Goal: Task Accomplishment & Management: Manage account settings

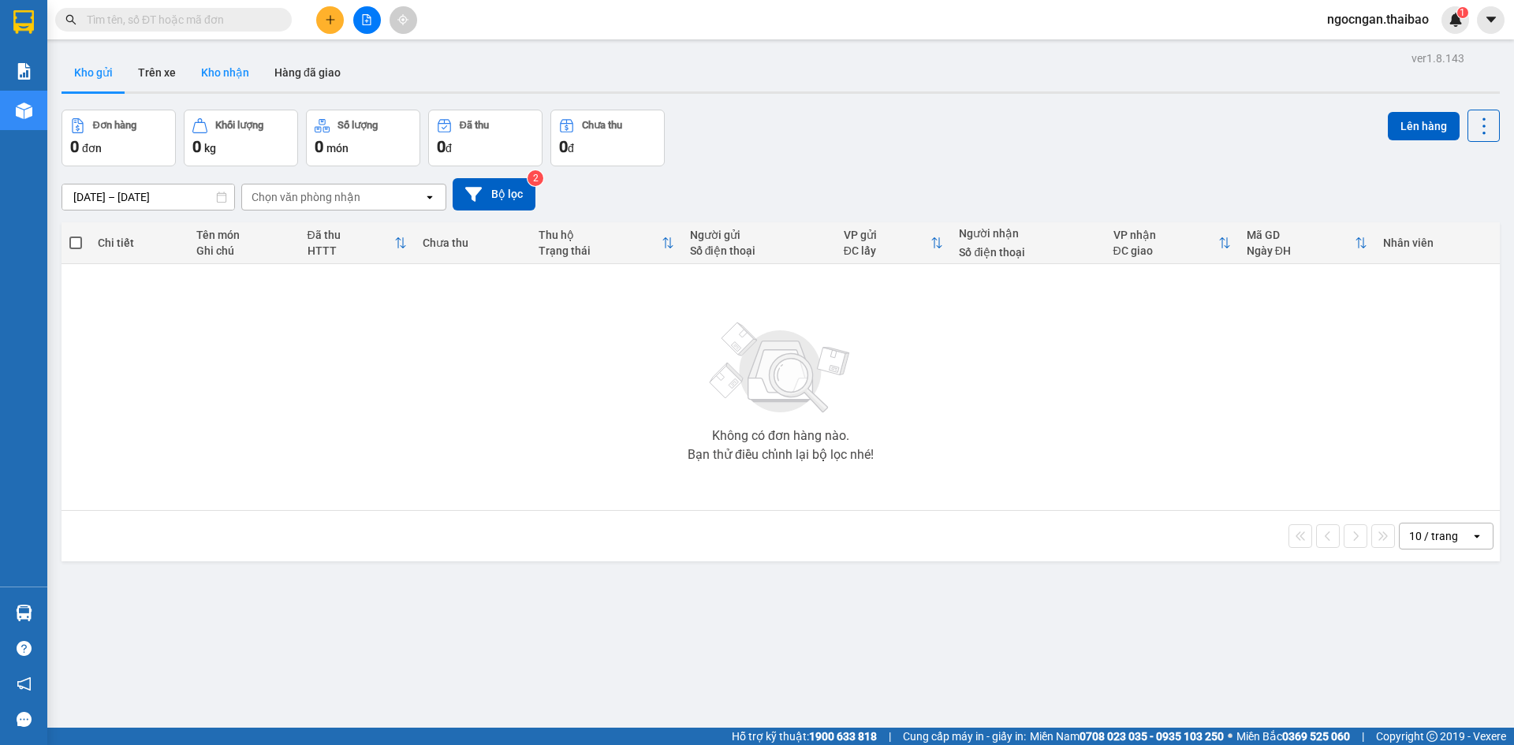
click at [219, 77] on button "Kho nhận" at bounding box center [224, 73] width 73 height 38
click at [174, 72] on button "Trên xe" at bounding box center [156, 73] width 63 height 38
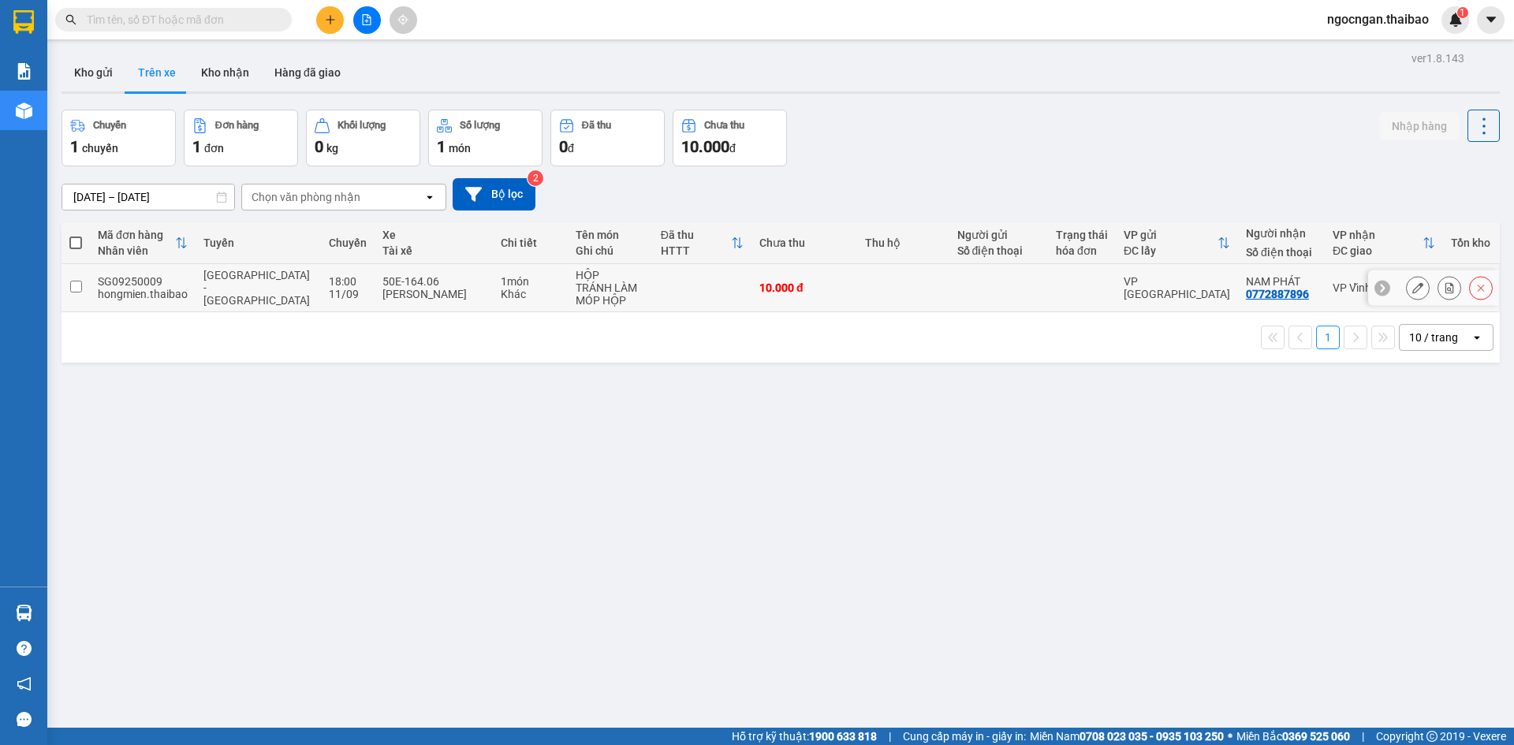
click at [73, 284] on input "checkbox" at bounding box center [76, 287] width 12 height 12
checkbox input "true"
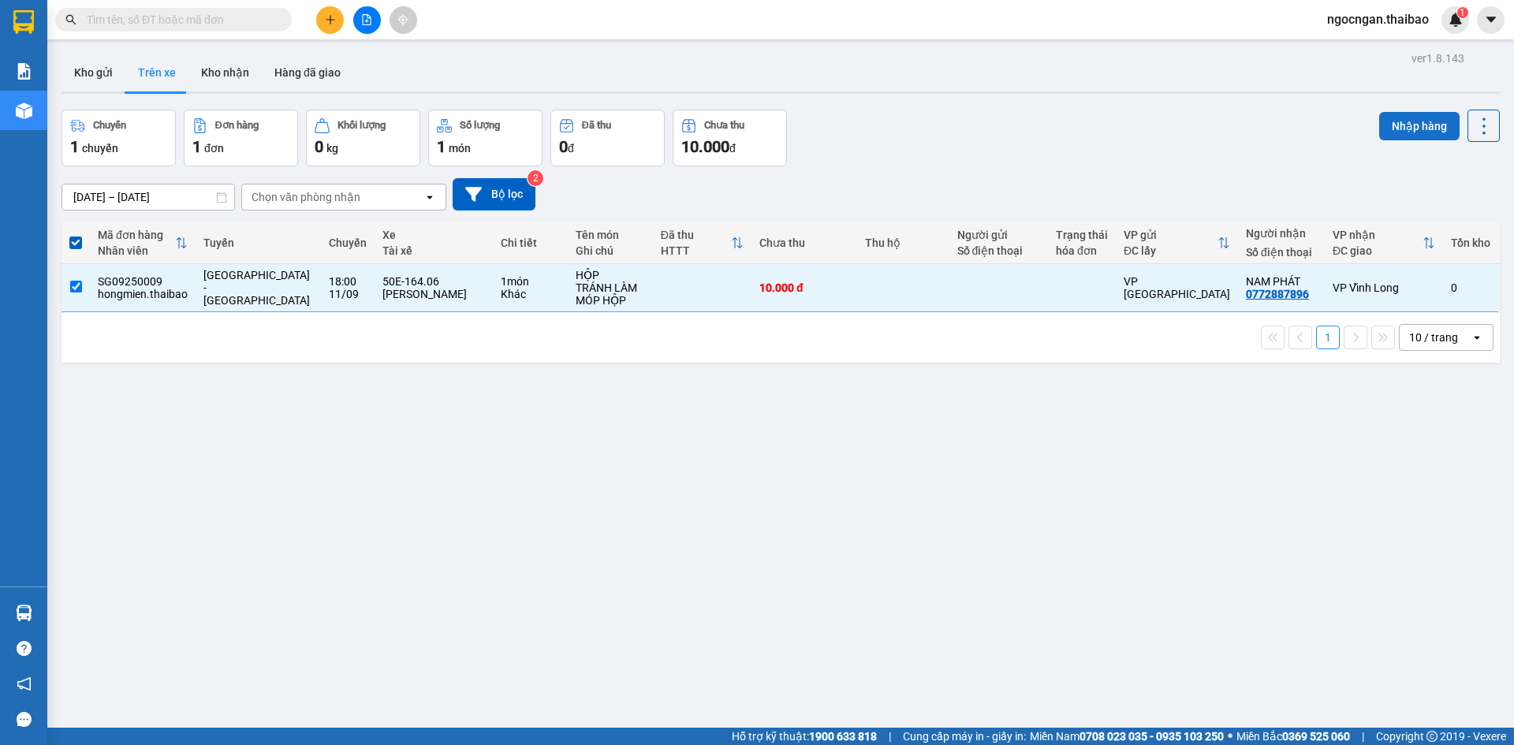
click at [1398, 130] on button "Nhập hàng" at bounding box center [1419, 126] width 80 height 28
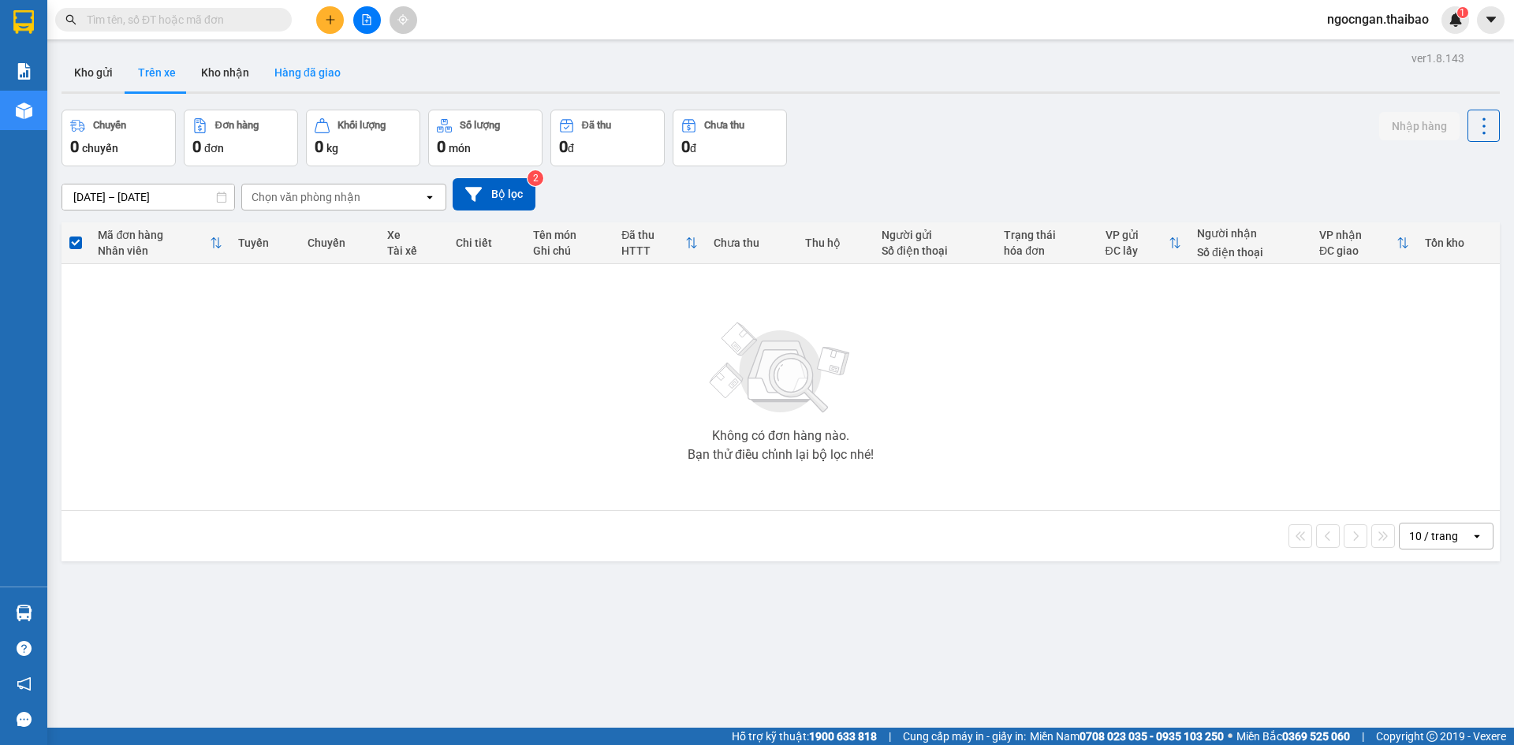
click at [293, 72] on button "Hàng đã giao" at bounding box center [307, 73] width 91 height 38
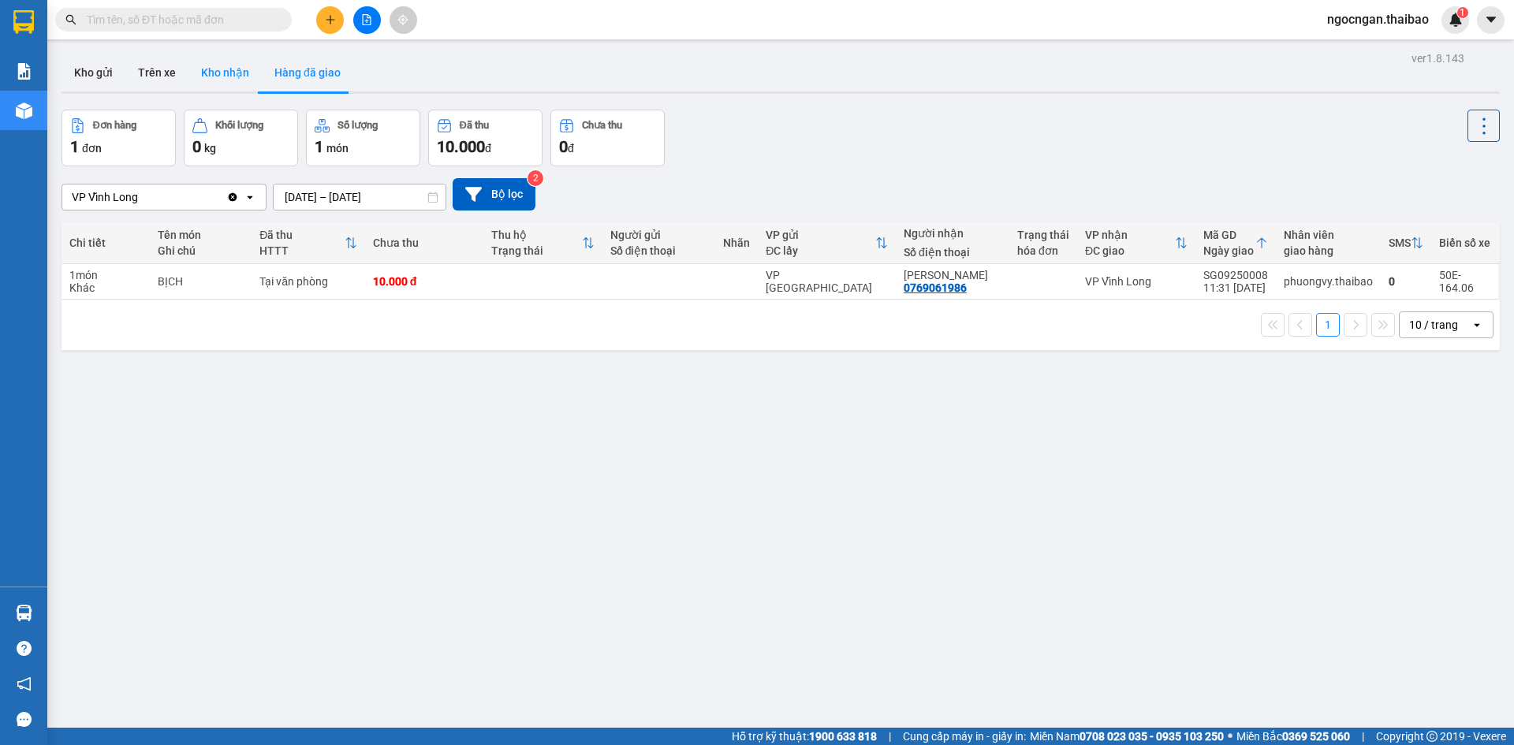
click at [210, 84] on button "Kho nhận" at bounding box center [224, 73] width 73 height 38
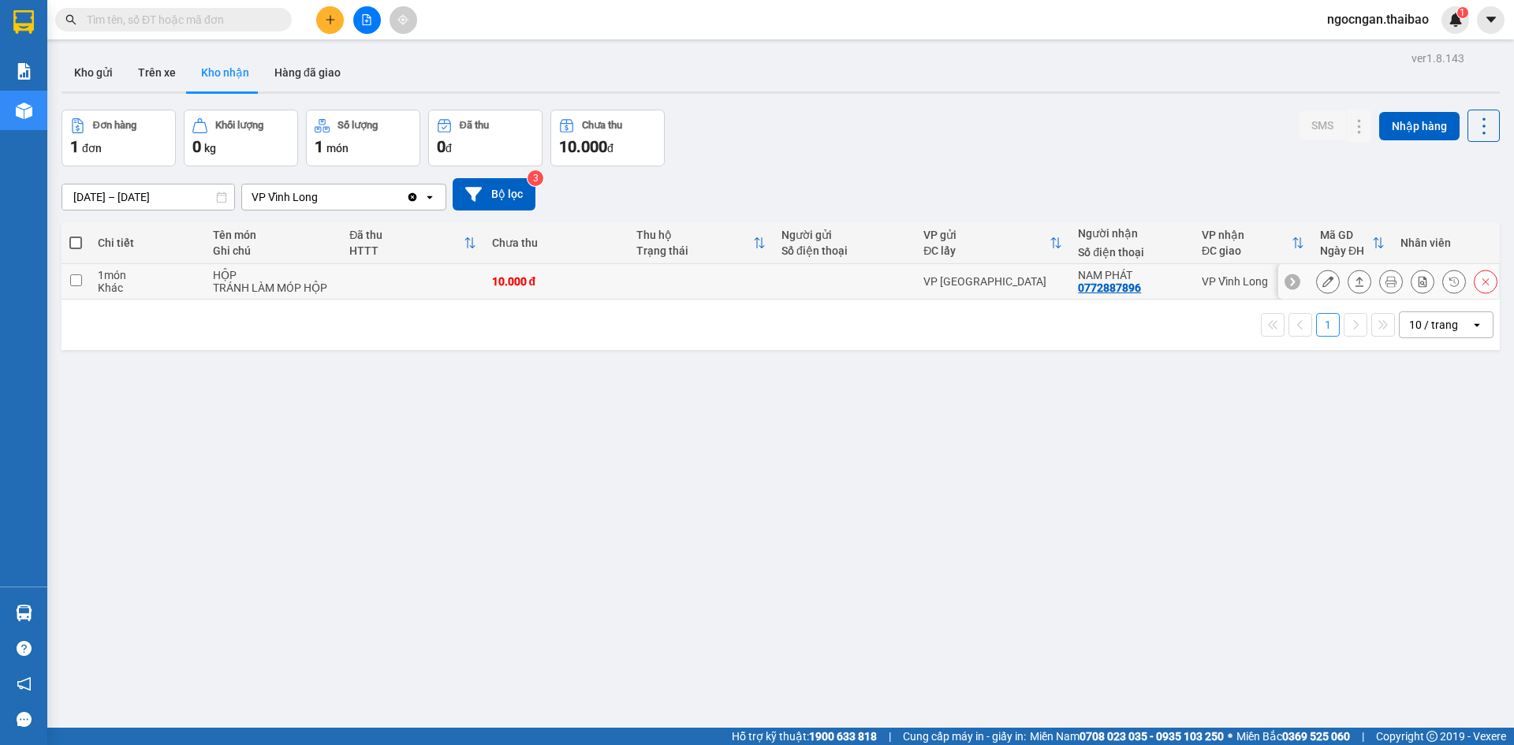
click at [80, 277] on input "checkbox" at bounding box center [76, 280] width 12 height 12
checkbox input "true"
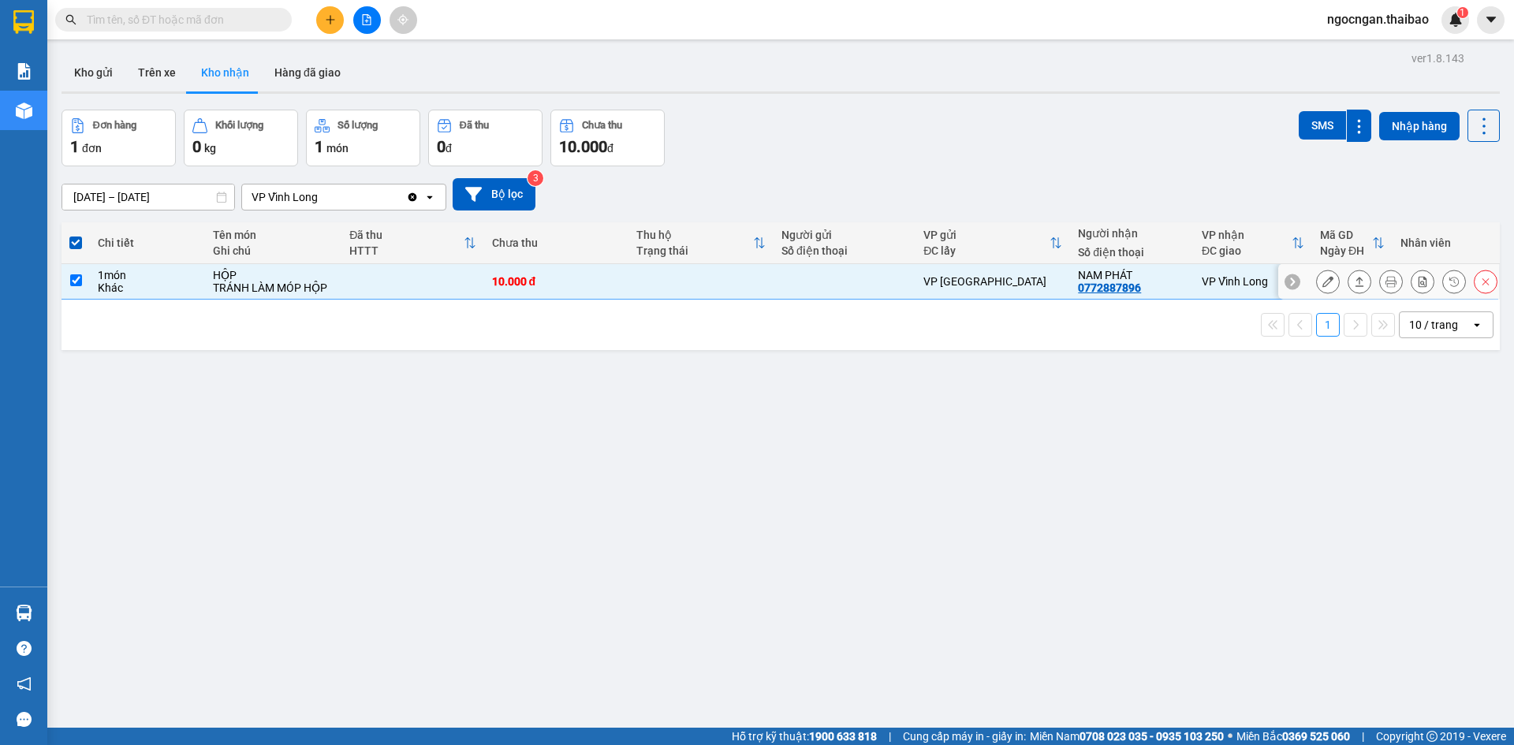
click at [1320, 275] on button at bounding box center [1328, 282] width 22 height 28
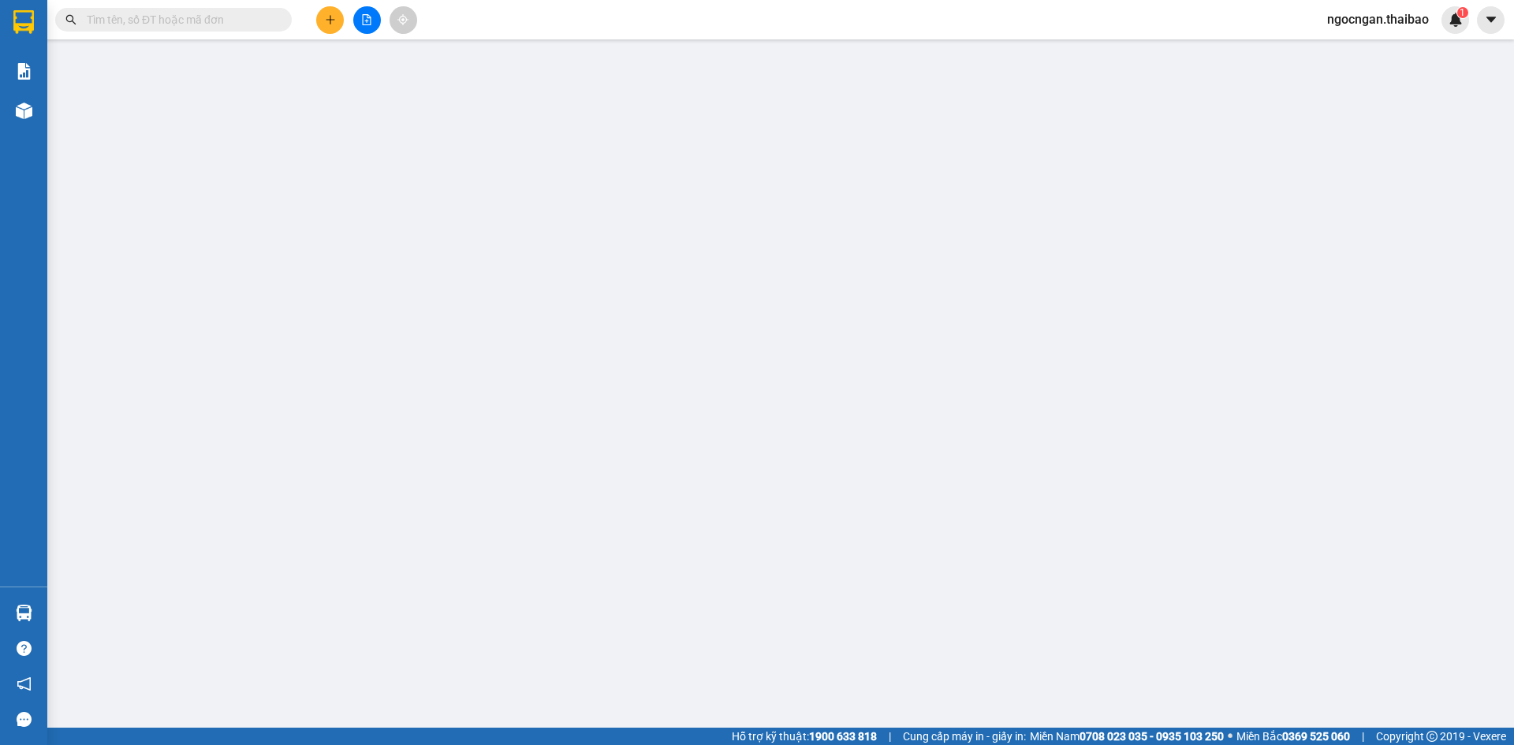
type input "0772887896"
type input "NAM PHÁT"
type input "10.000"
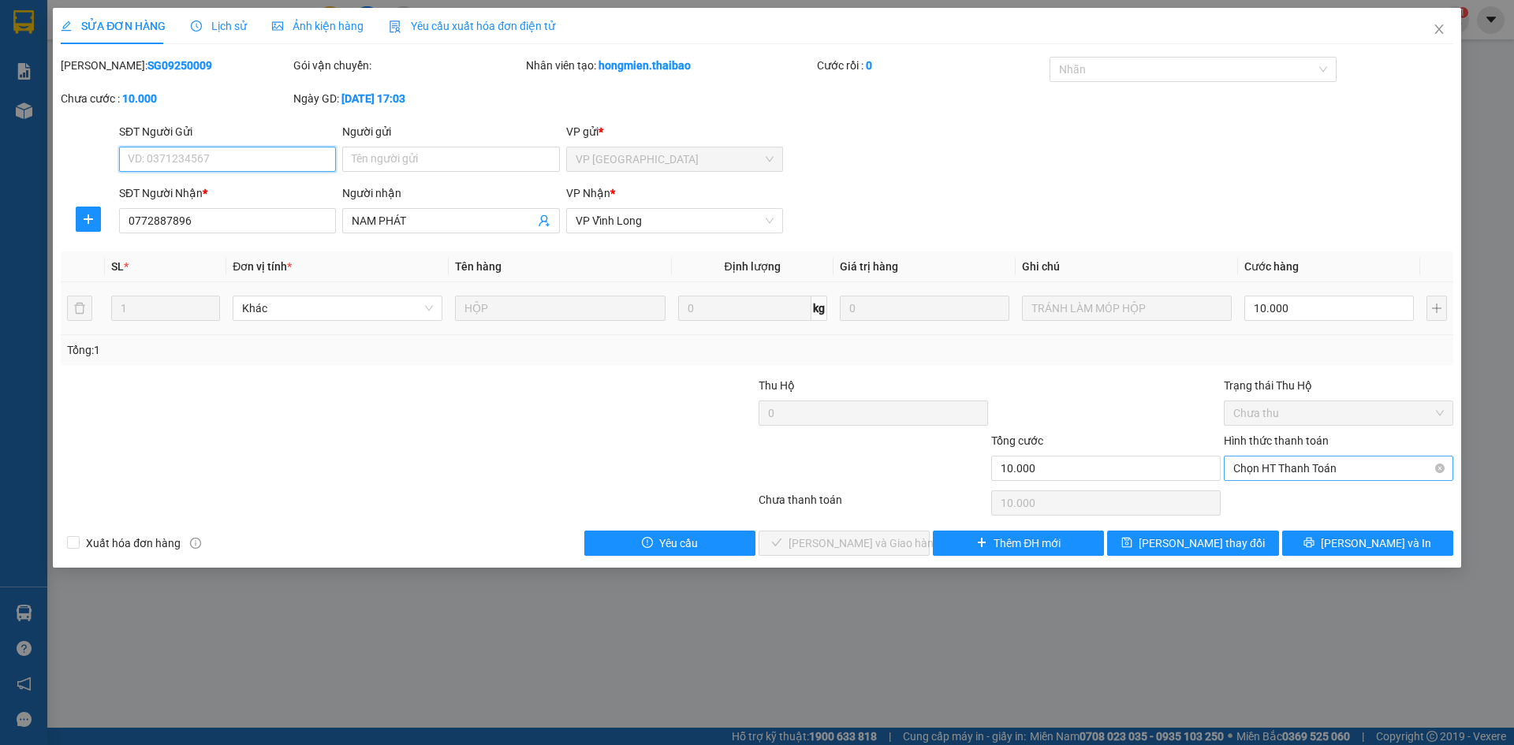
click at [1302, 465] on span "Chọn HT Thanh Toán" at bounding box center [1338, 469] width 211 height 24
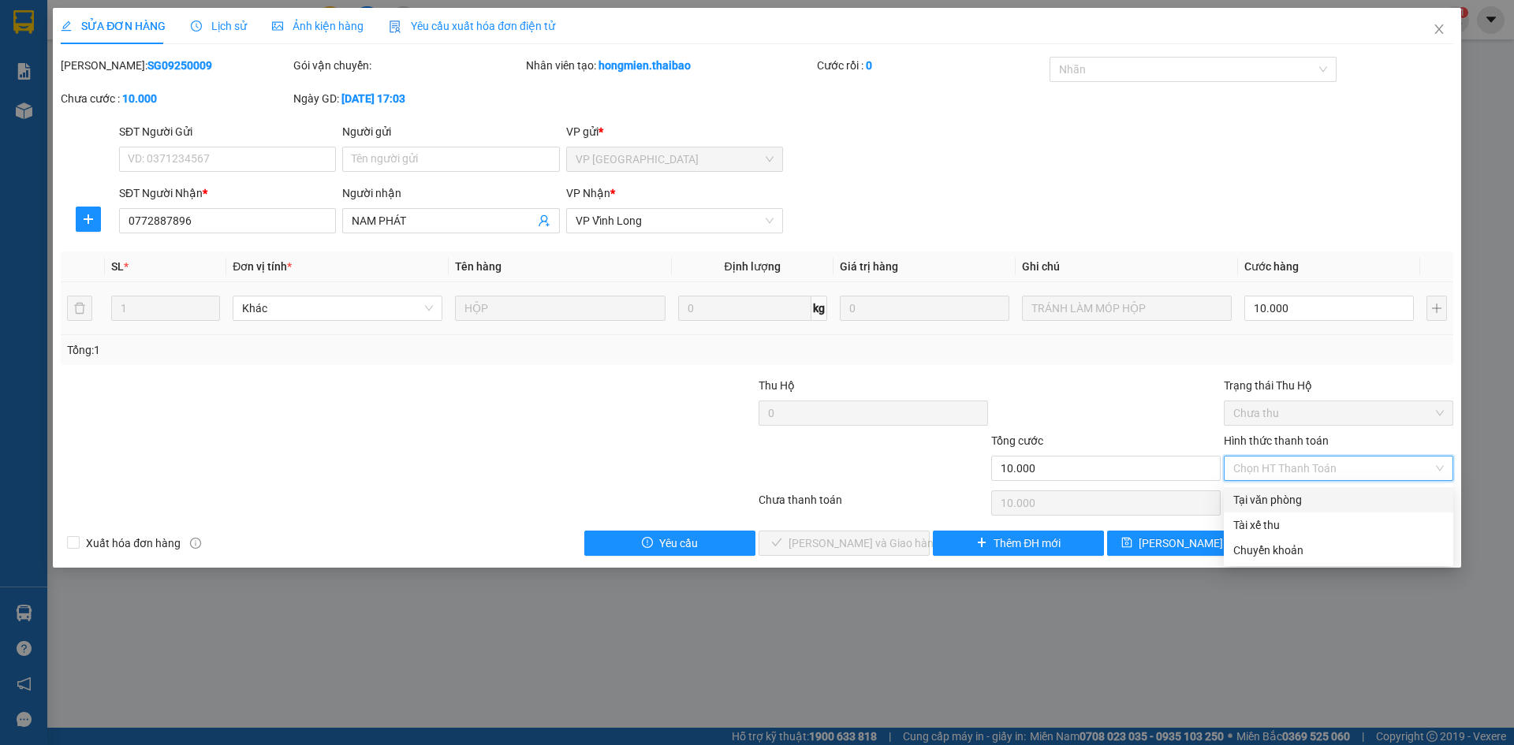
click at [1301, 503] on div "Tại văn phòng" at bounding box center [1338, 499] width 211 height 17
type input "0"
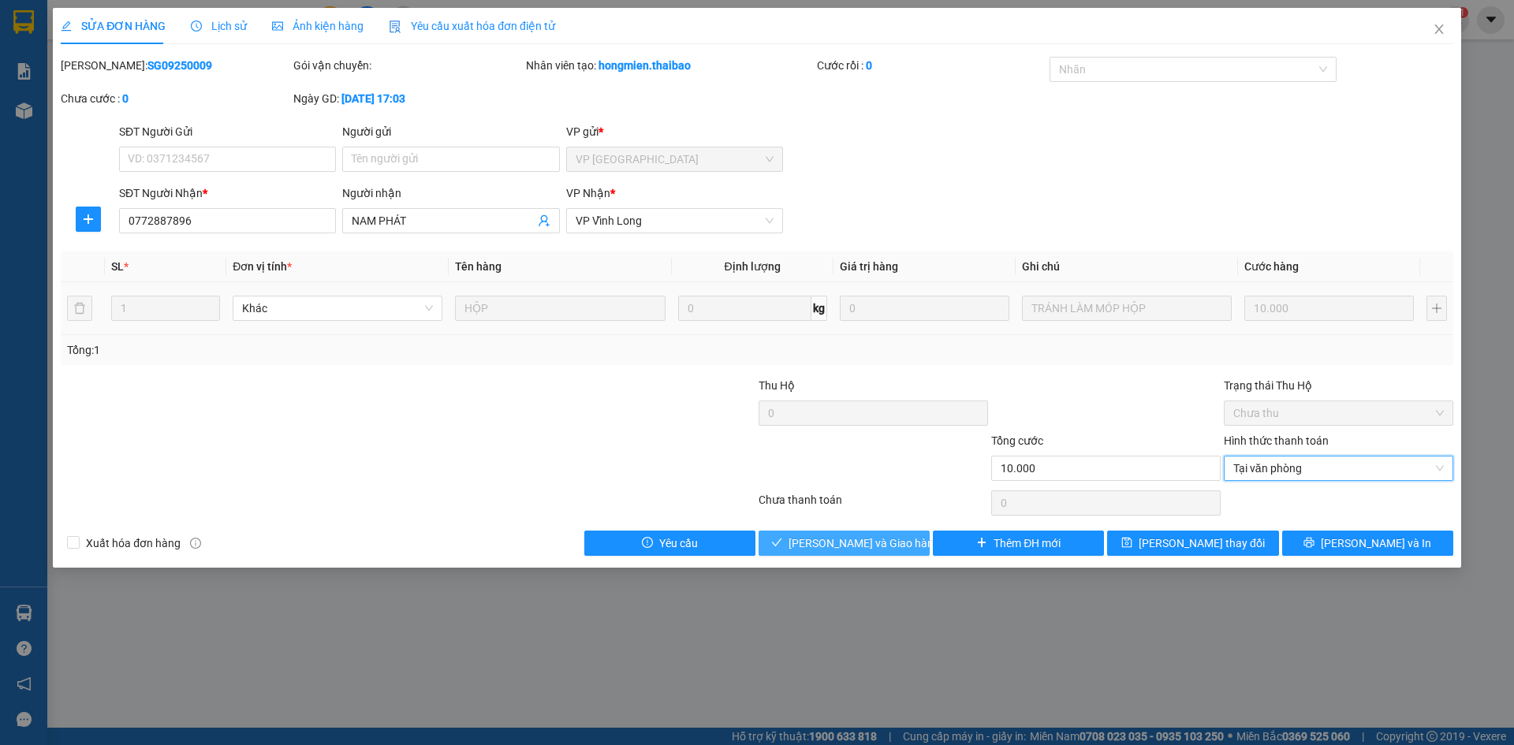
click at [825, 546] on span "[PERSON_NAME] và Giao hàng" at bounding box center [864, 543] width 151 height 17
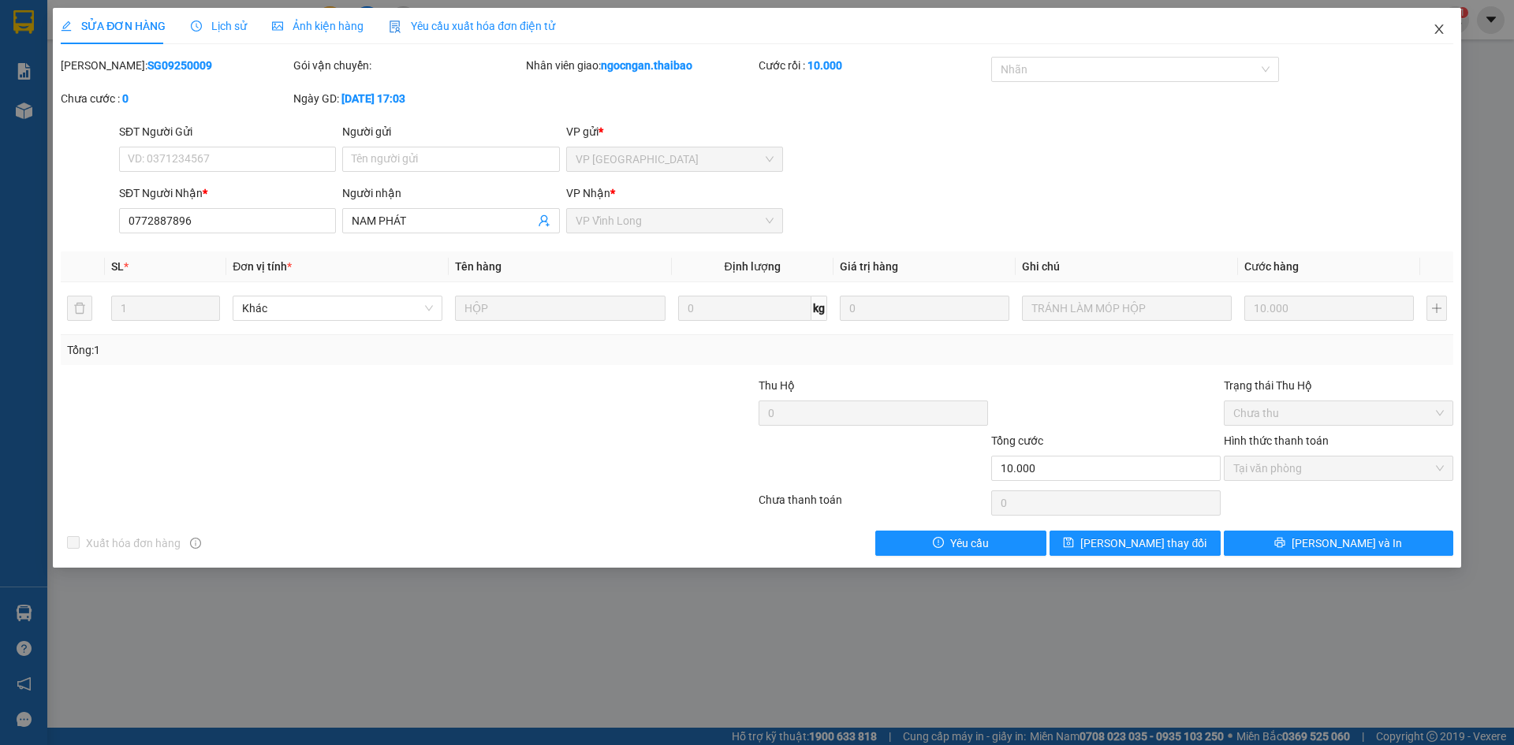
click at [1454, 21] on span "Close" at bounding box center [1439, 30] width 44 height 44
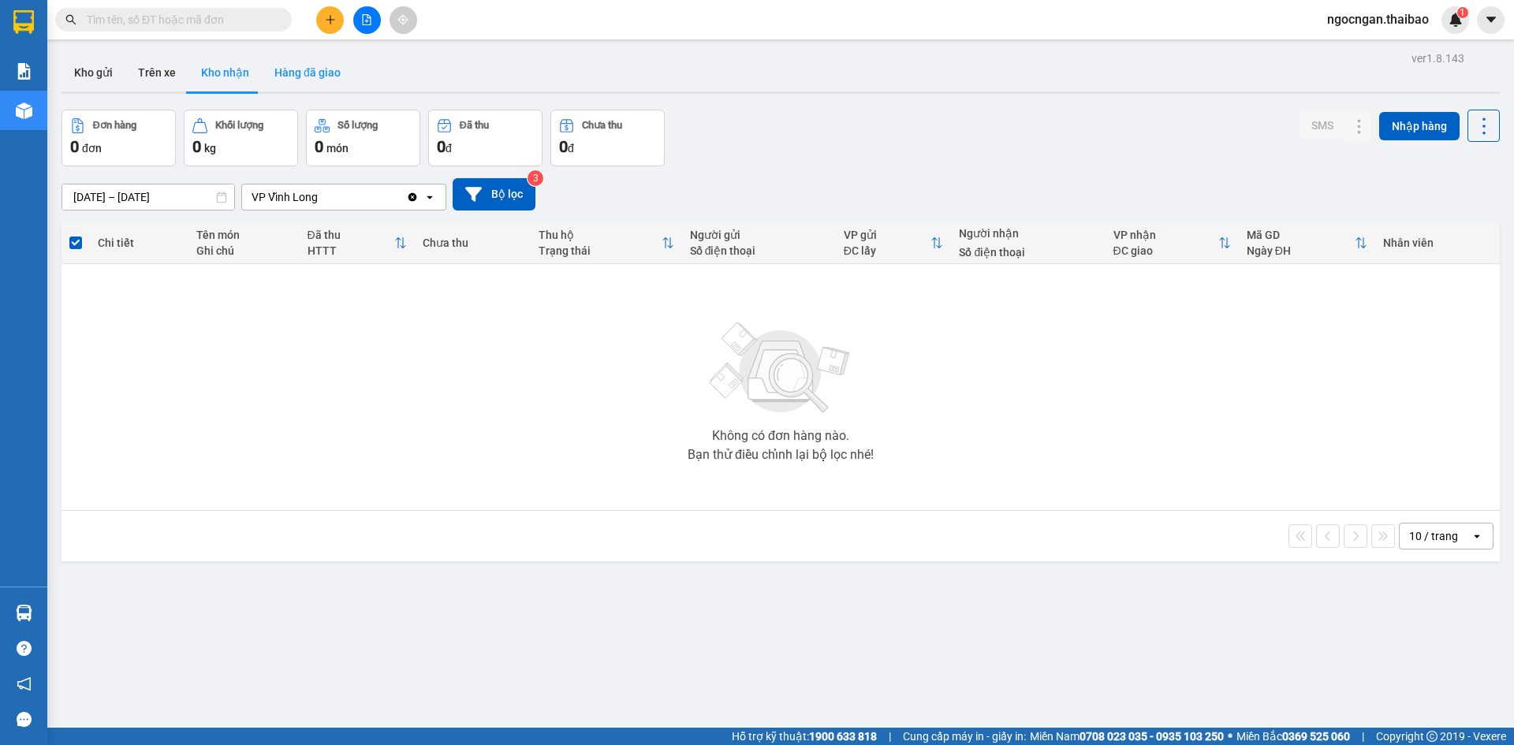
click at [324, 77] on button "Hàng đã giao" at bounding box center [307, 73] width 91 height 38
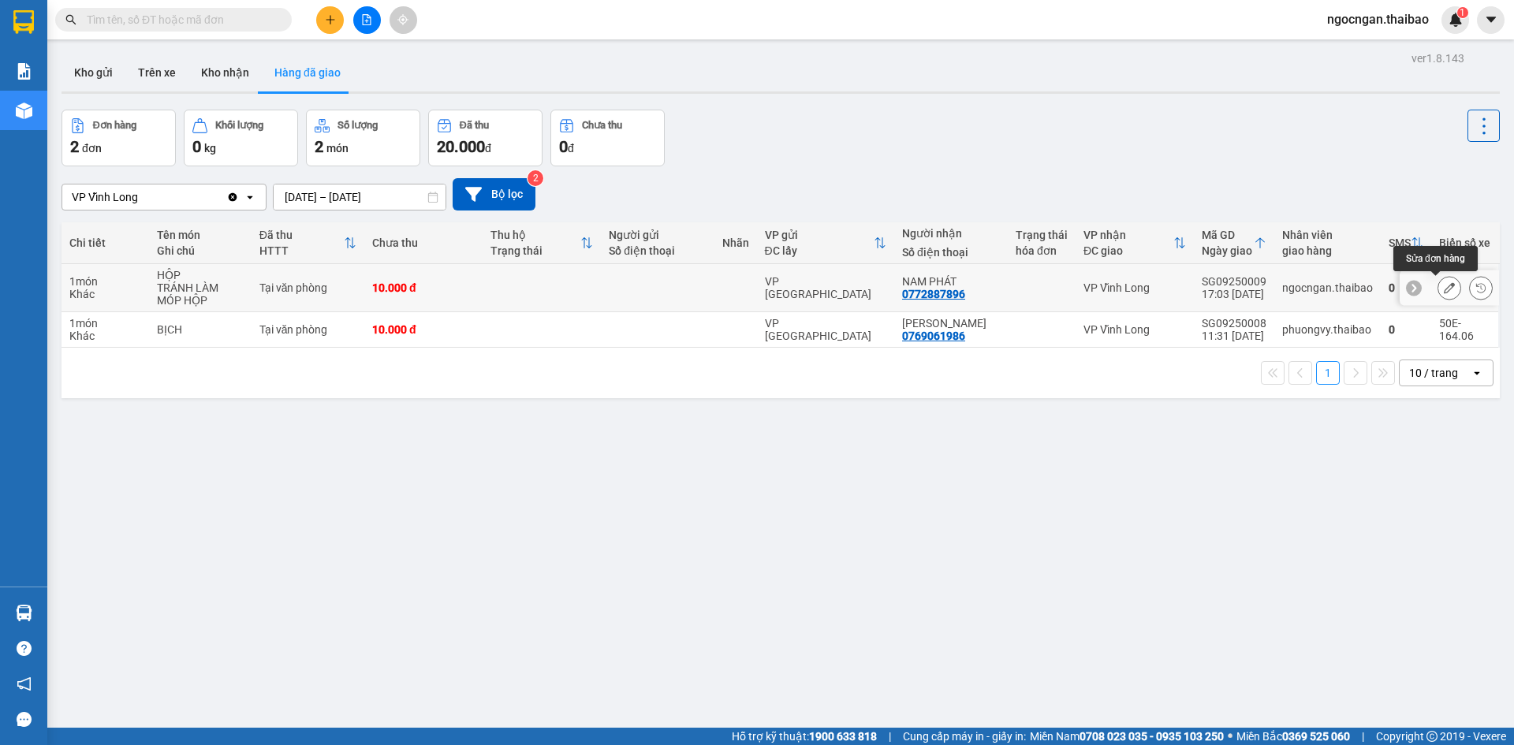
click at [1444, 283] on icon at bounding box center [1449, 287] width 11 height 11
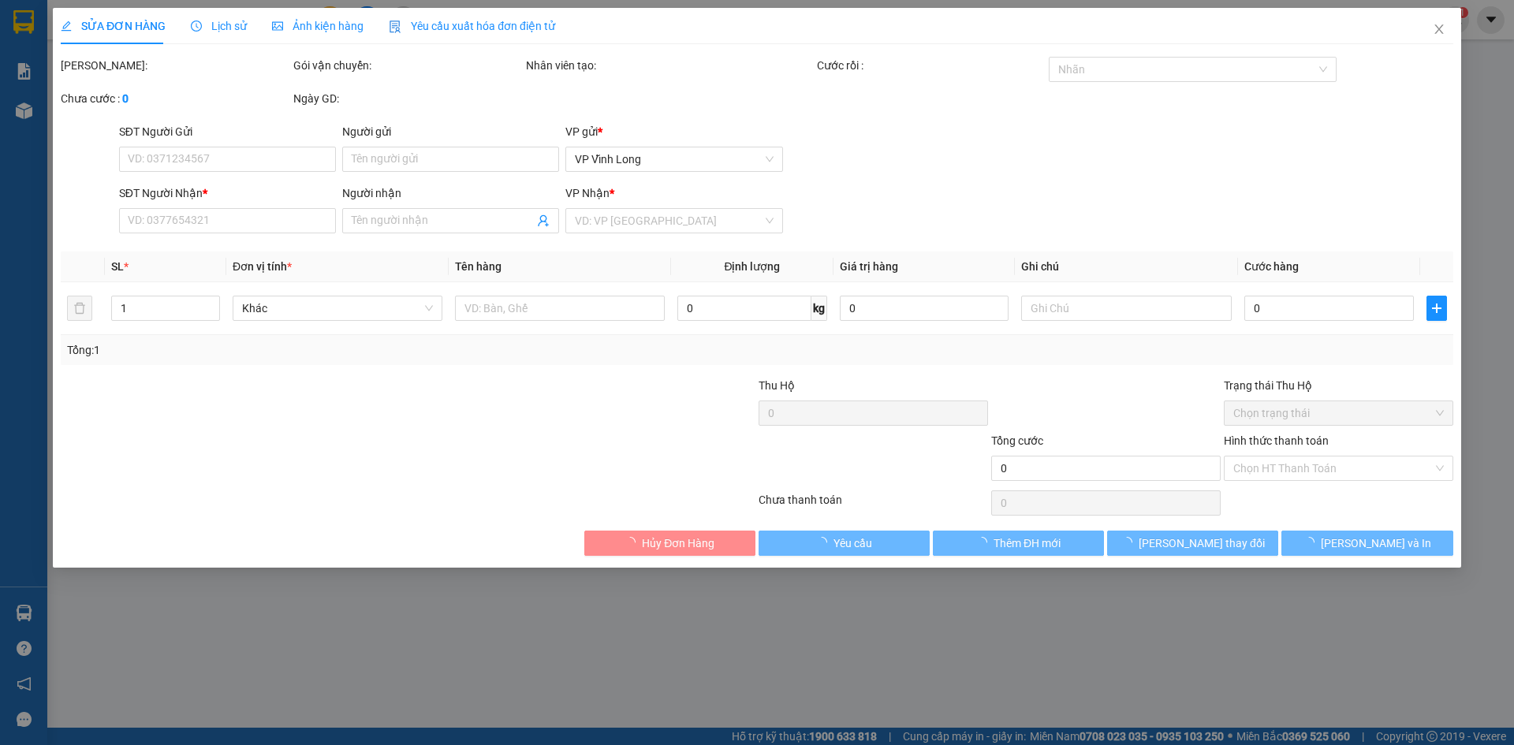
type input "0772887896"
type input "NAM PHÁT"
type input "10.000"
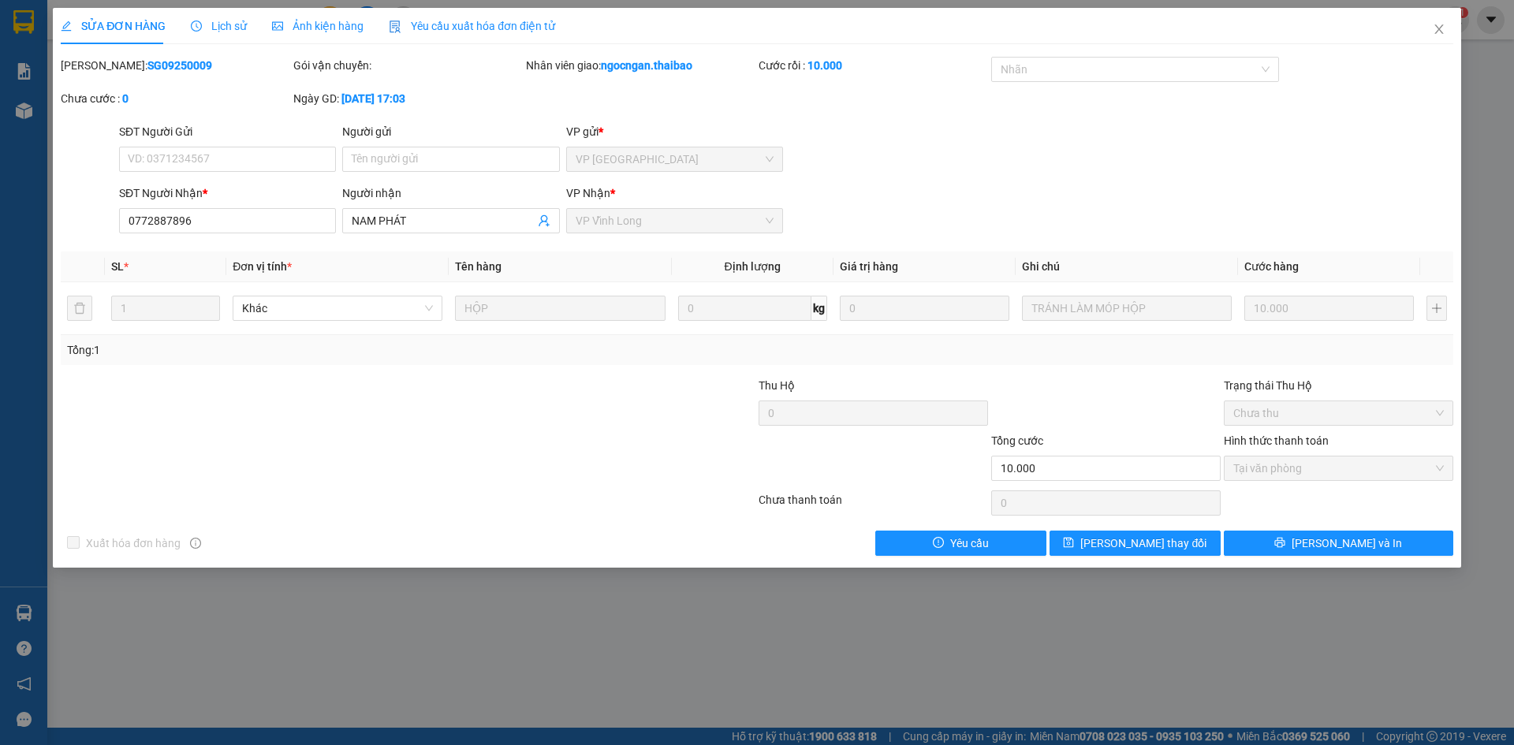
click at [1102, 389] on div at bounding box center [1106, 404] width 233 height 55
click at [1444, 21] on span "Close" at bounding box center [1439, 30] width 44 height 44
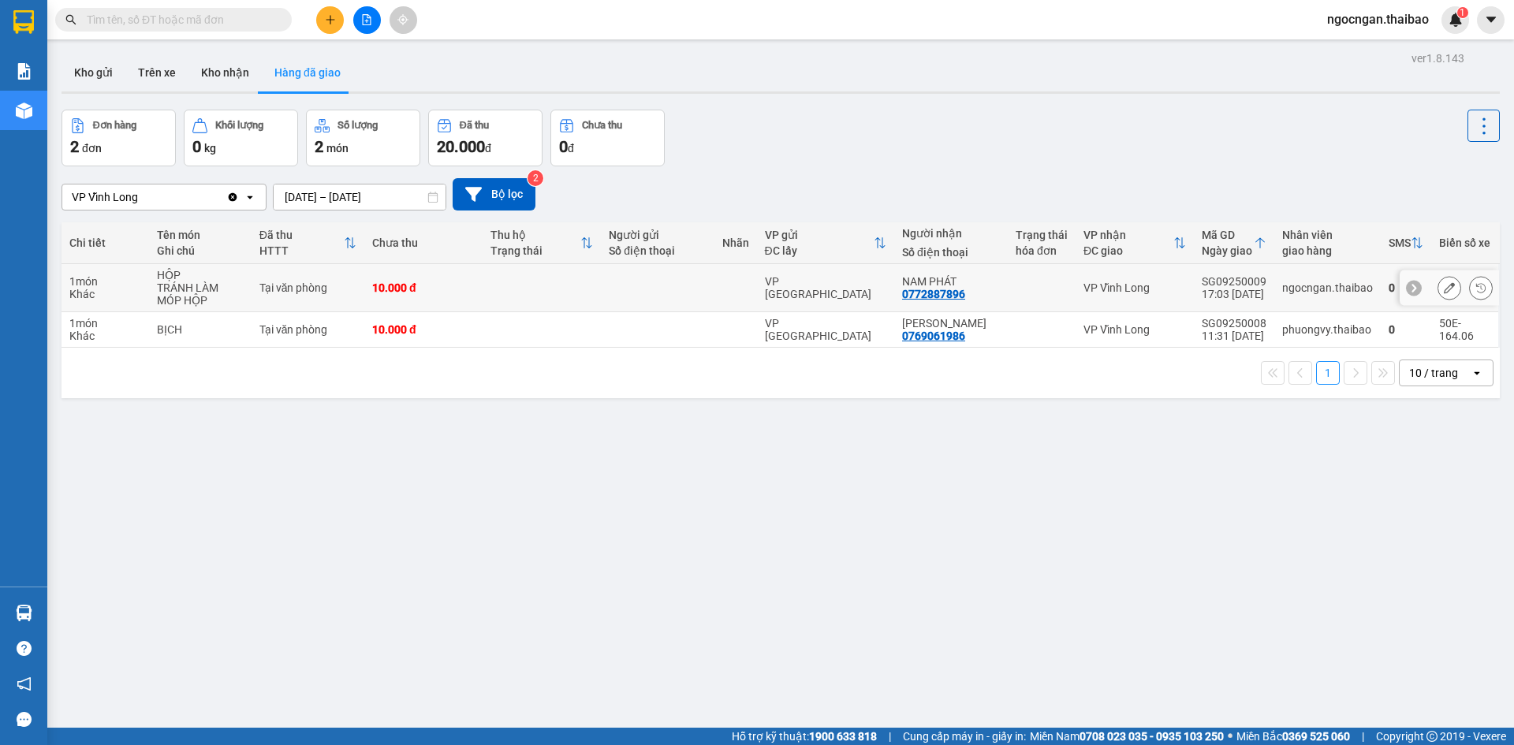
click at [170, 287] on div "TRÁNH LÀM MÓP HỘP" at bounding box center [200, 294] width 86 height 25
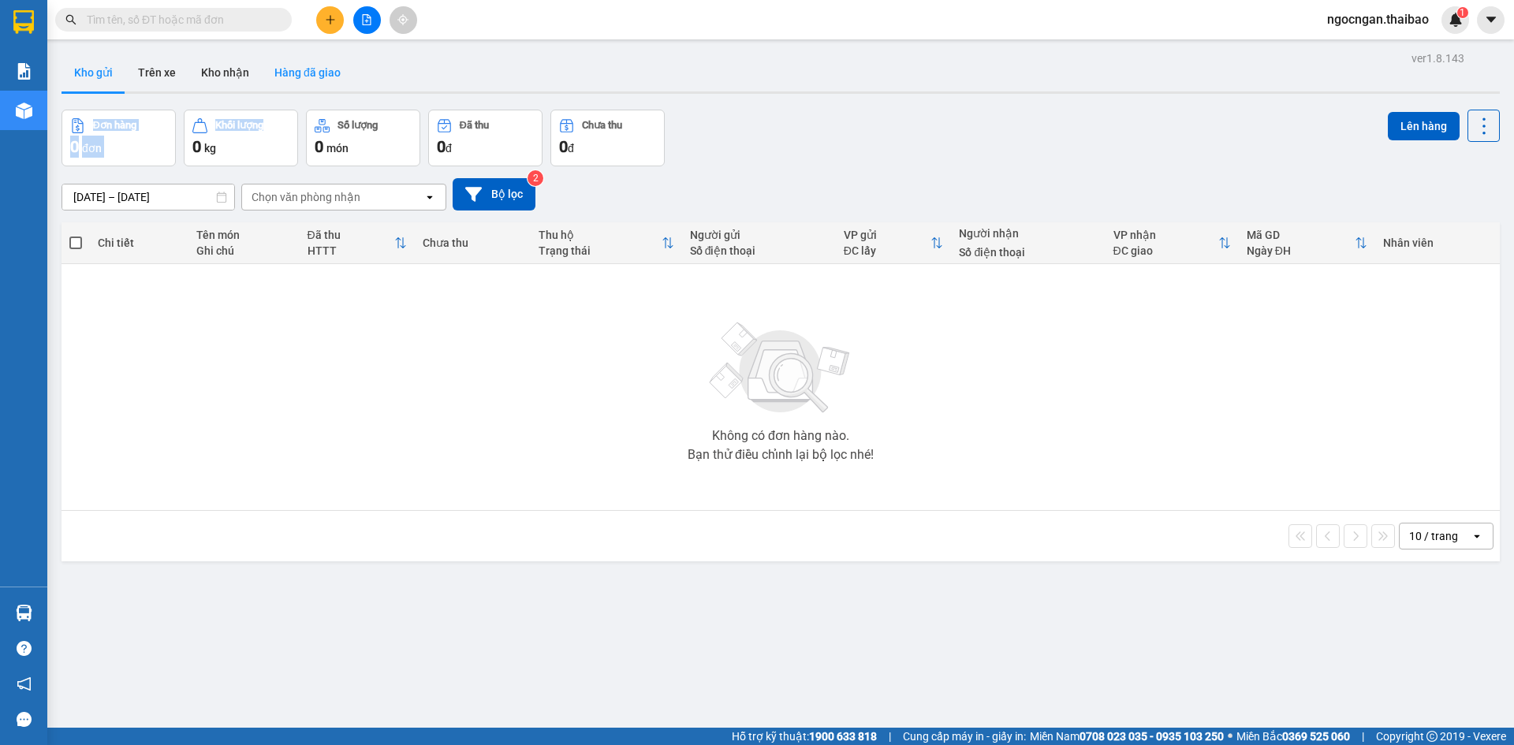
drag, startPoint x: 296, startPoint y: 95, endPoint x: 309, endPoint y: 81, distance: 19.5
click at [304, 91] on div "ver 1.8.143 Kho gửi Trên xe Kho nhận Hàng đã giao Đơn hàng 0 đơn Khối lượng 0 k…" at bounding box center [780, 419] width 1451 height 745
click at [309, 81] on button "Hàng đã giao" at bounding box center [307, 73] width 91 height 38
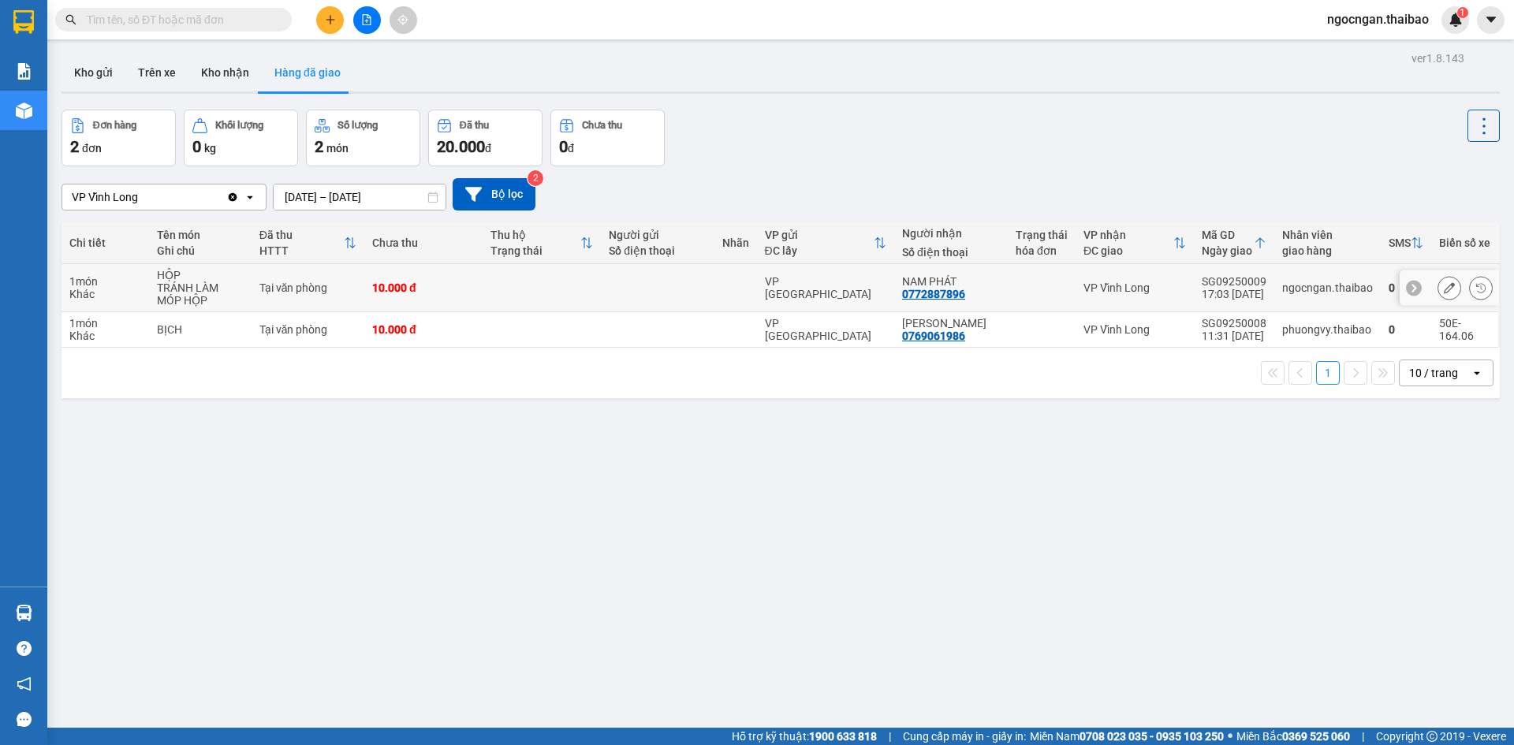
click at [341, 288] on div "Tại văn phòng" at bounding box center [307, 288] width 97 height 13
click at [87, 272] on td "1 món Khác" at bounding box center [106, 288] width 88 height 48
click at [1444, 285] on icon at bounding box center [1449, 287] width 11 height 11
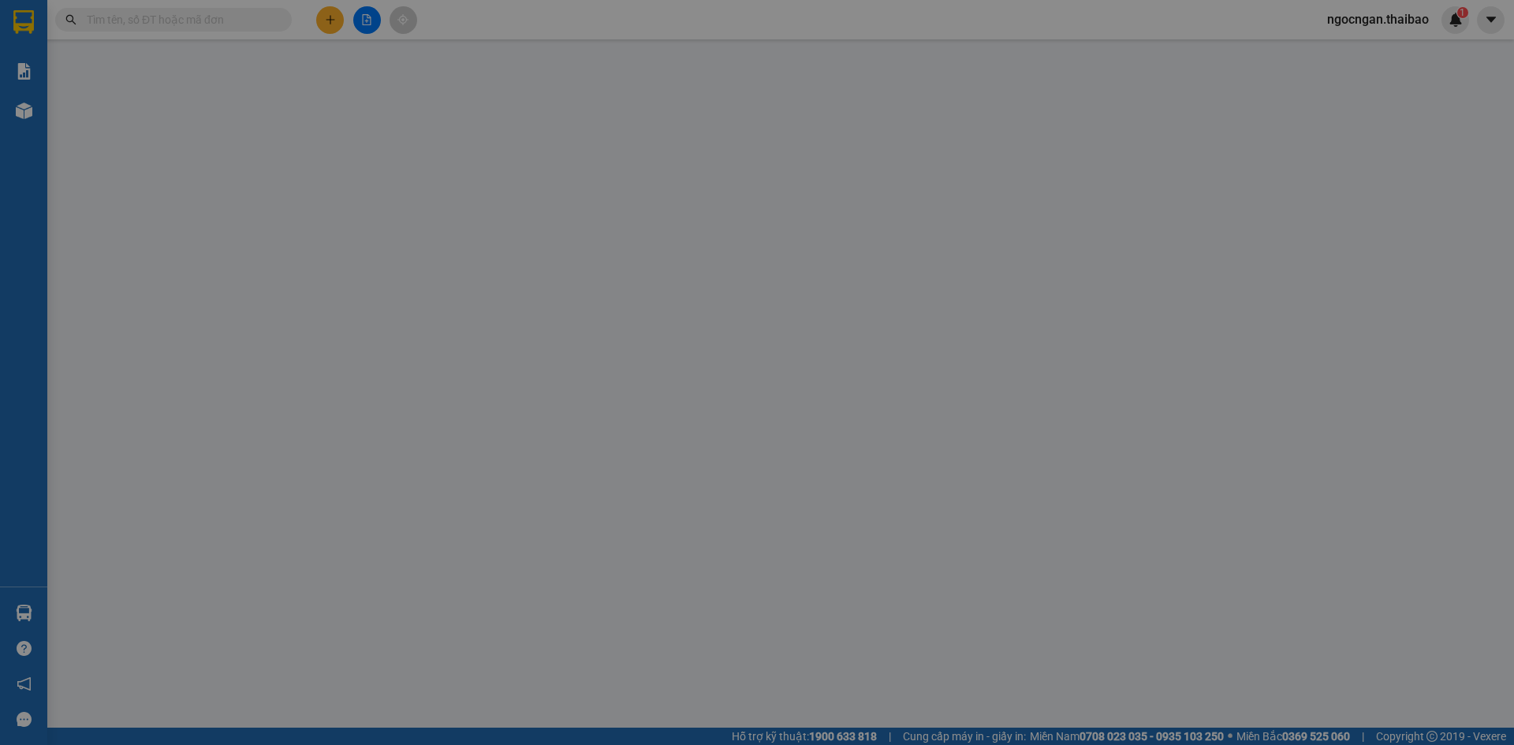
type input "0772887896"
type input "NAM PHÁT"
type input "10.000"
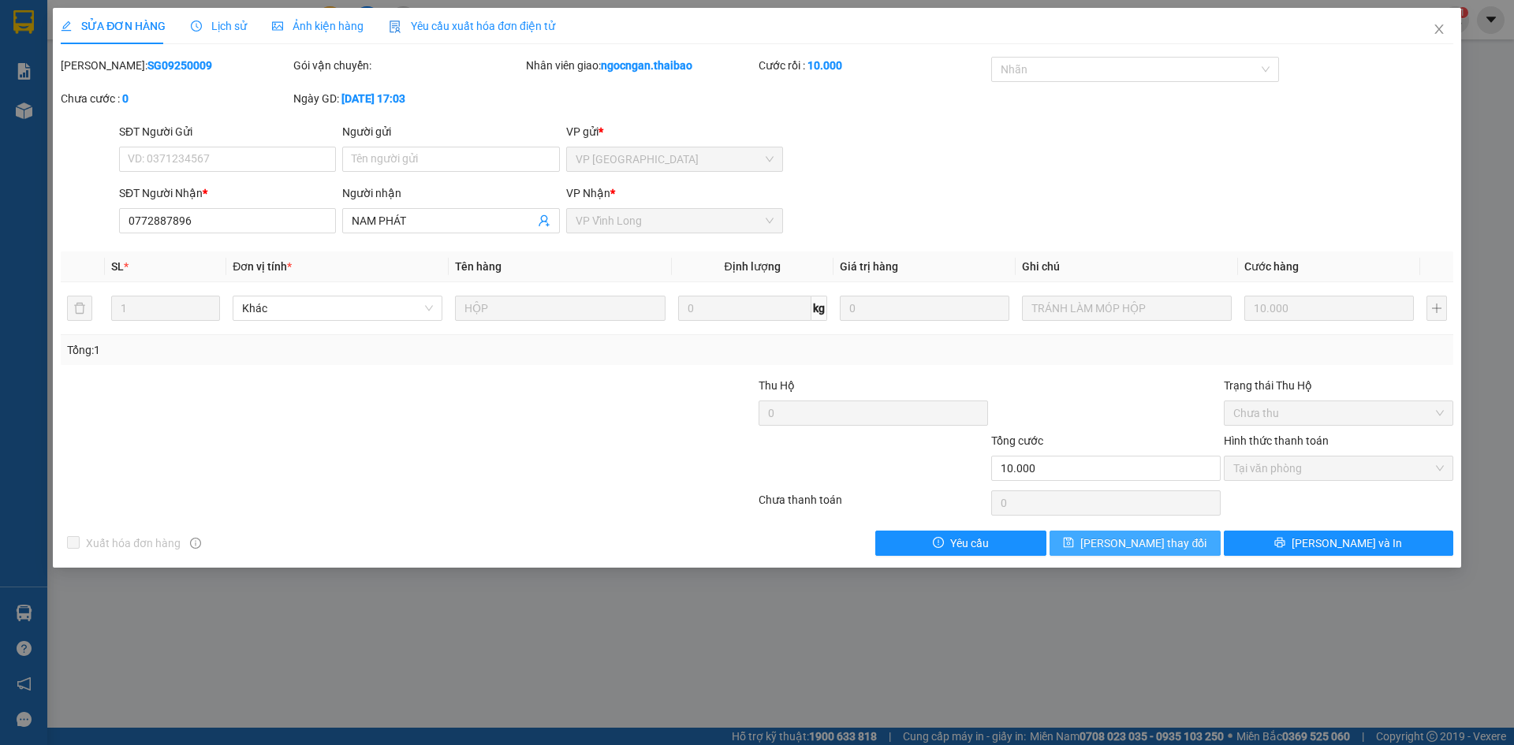
click at [1115, 537] on span "[PERSON_NAME] thay đổi" at bounding box center [1143, 543] width 126 height 17
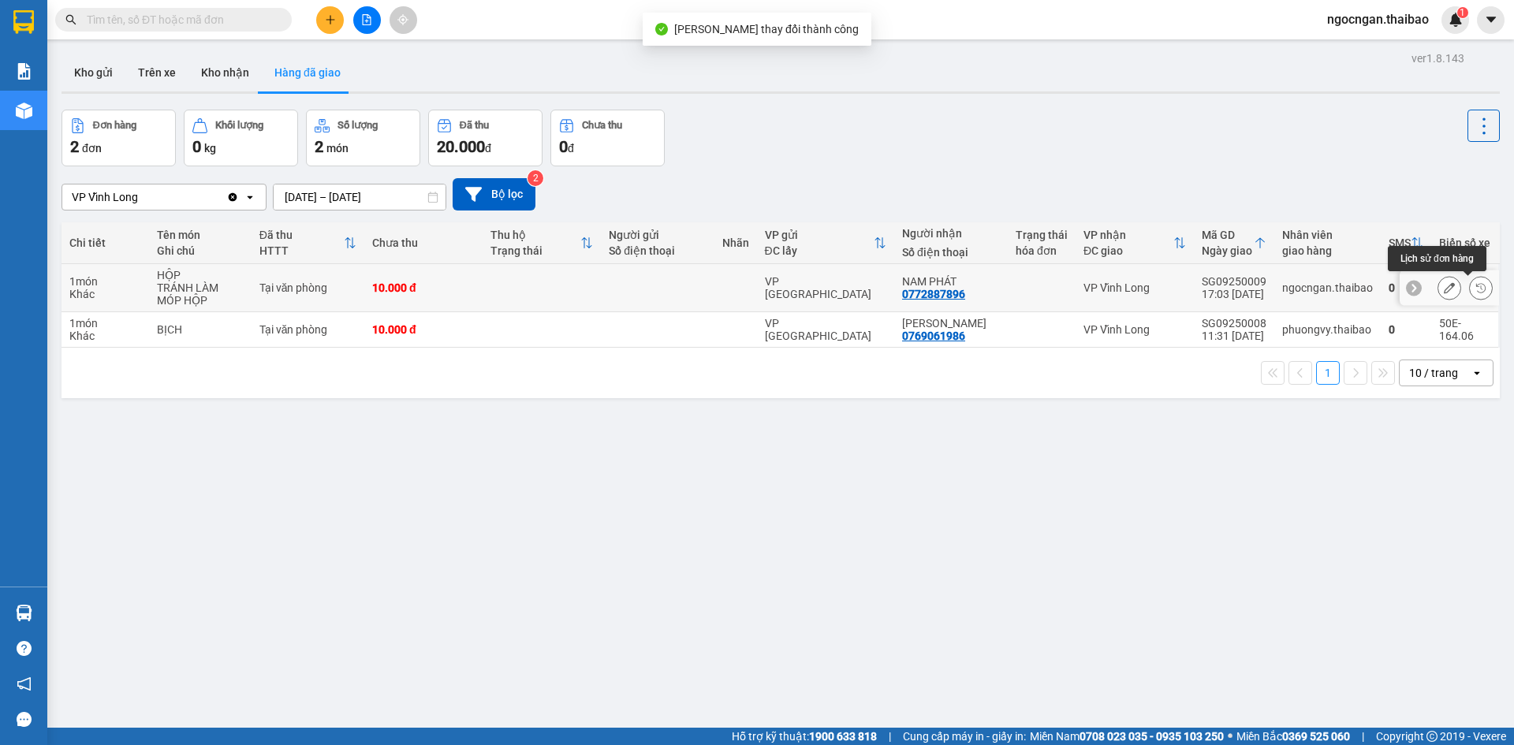
click at [1442, 288] on button at bounding box center [1450, 288] width 22 height 28
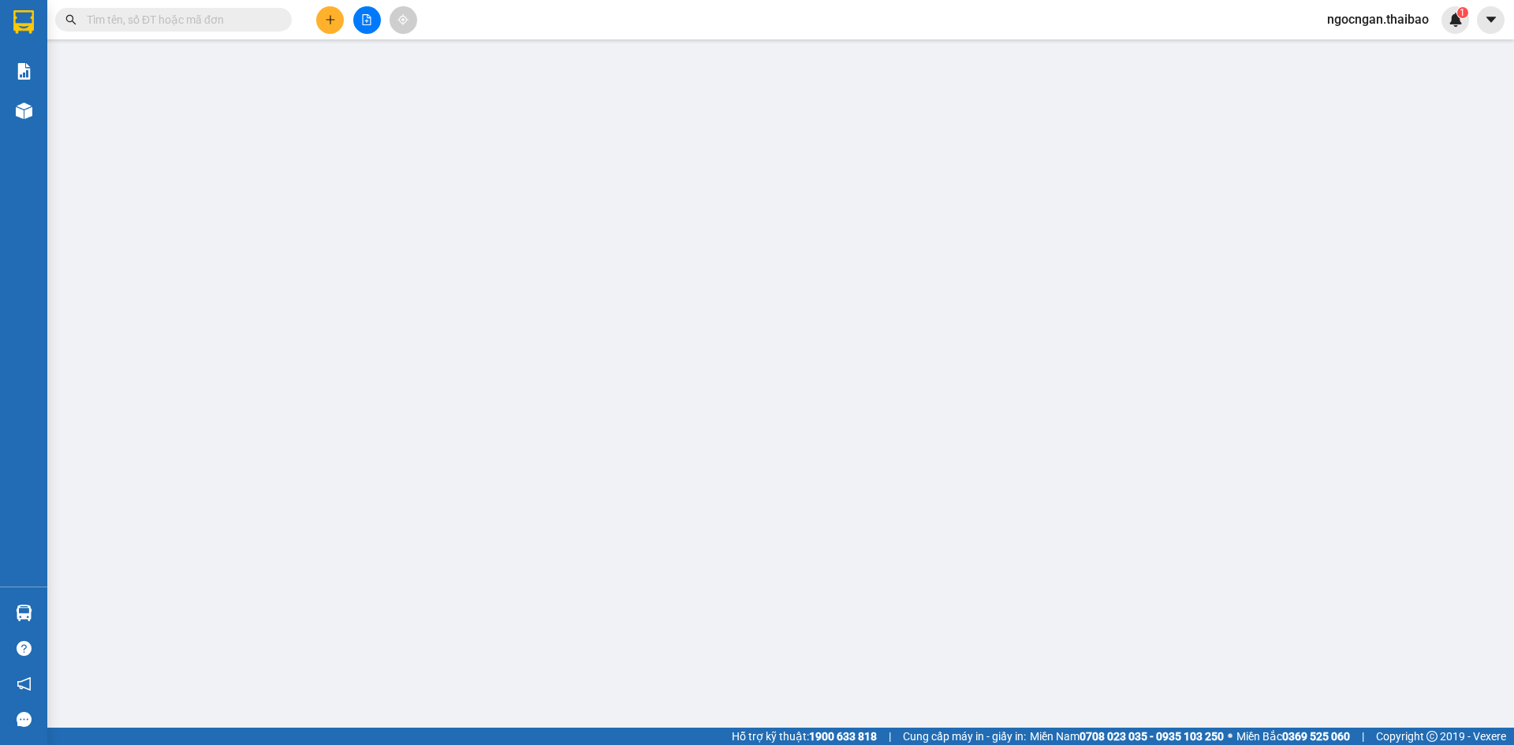
type input "0772887896"
type input "NAM PHÁT"
type input "10.000"
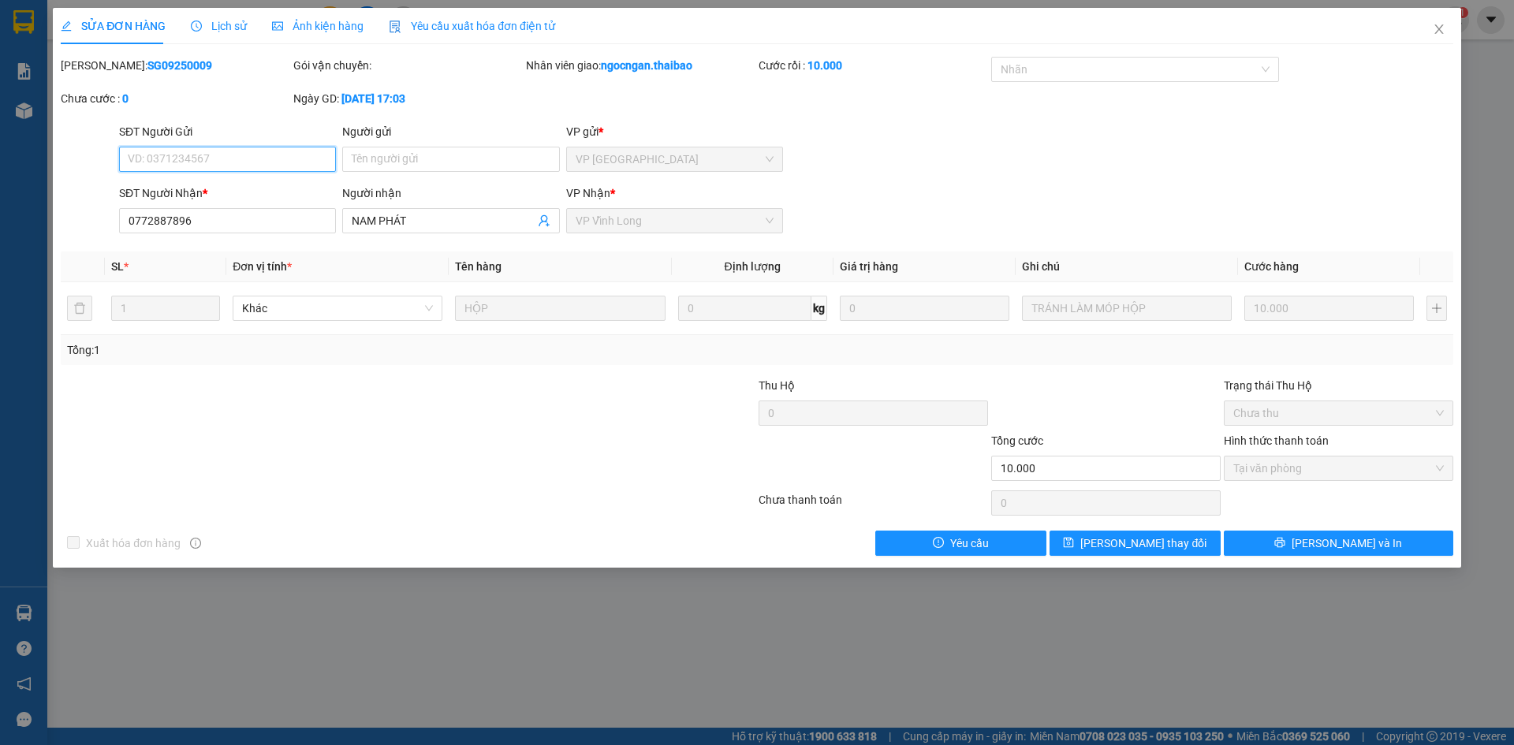
click at [1336, 471] on span "Tại văn phòng" at bounding box center [1338, 469] width 211 height 24
click at [1097, 408] on div at bounding box center [1106, 404] width 233 height 55
click at [1132, 546] on span "[PERSON_NAME] thay đổi" at bounding box center [1143, 543] width 126 height 17
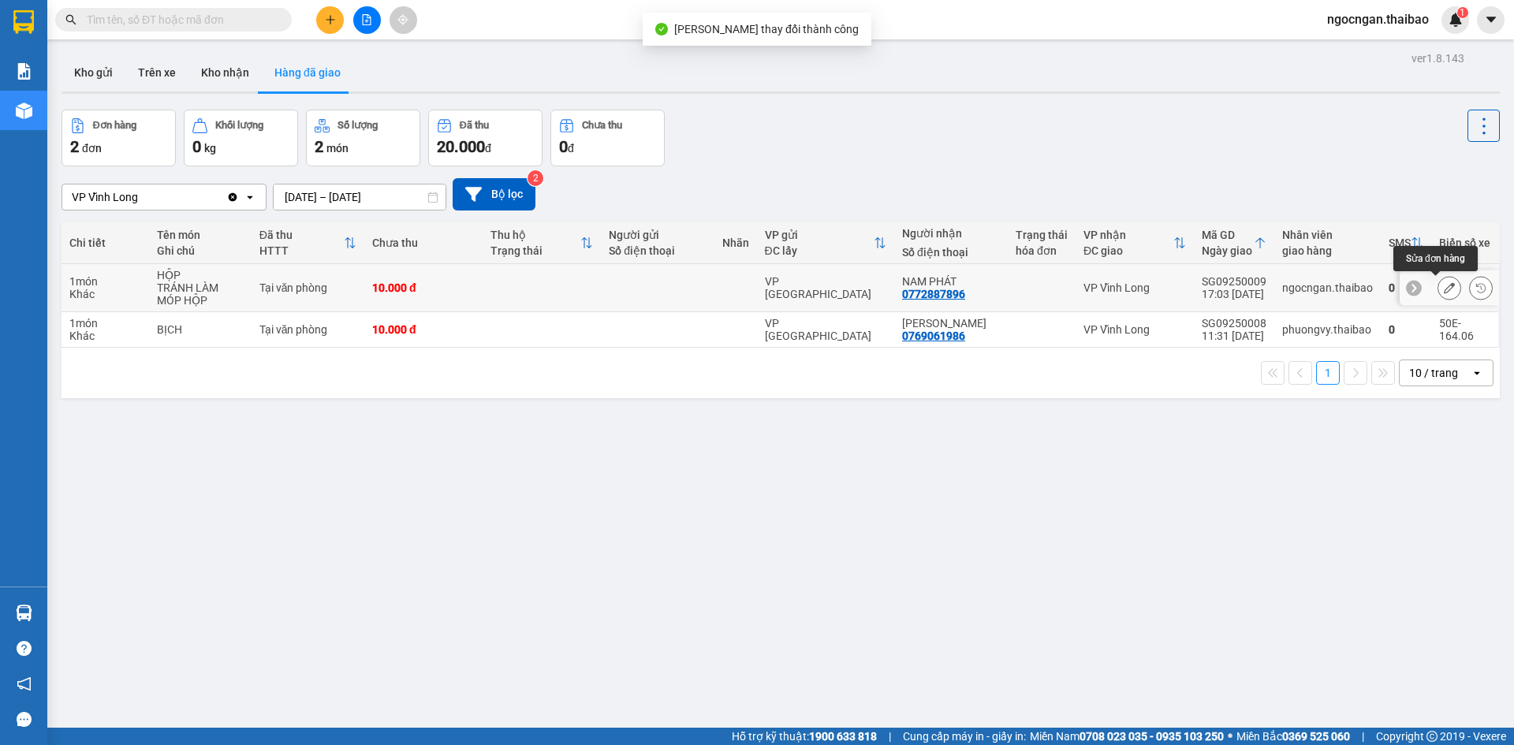
click at [1444, 290] on icon at bounding box center [1449, 287] width 11 height 11
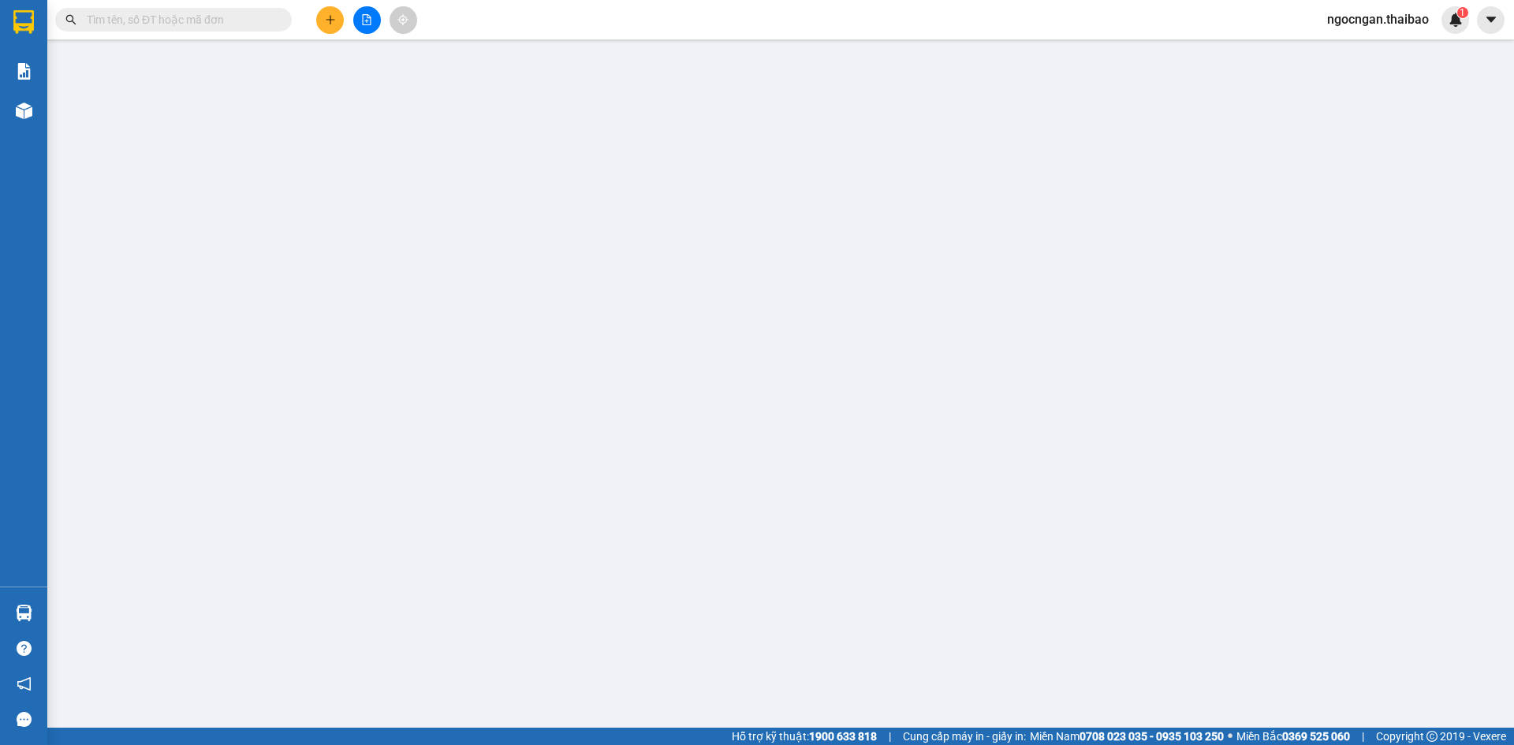
type input "0772887896"
type input "NAM PHÁT"
type input "10.000"
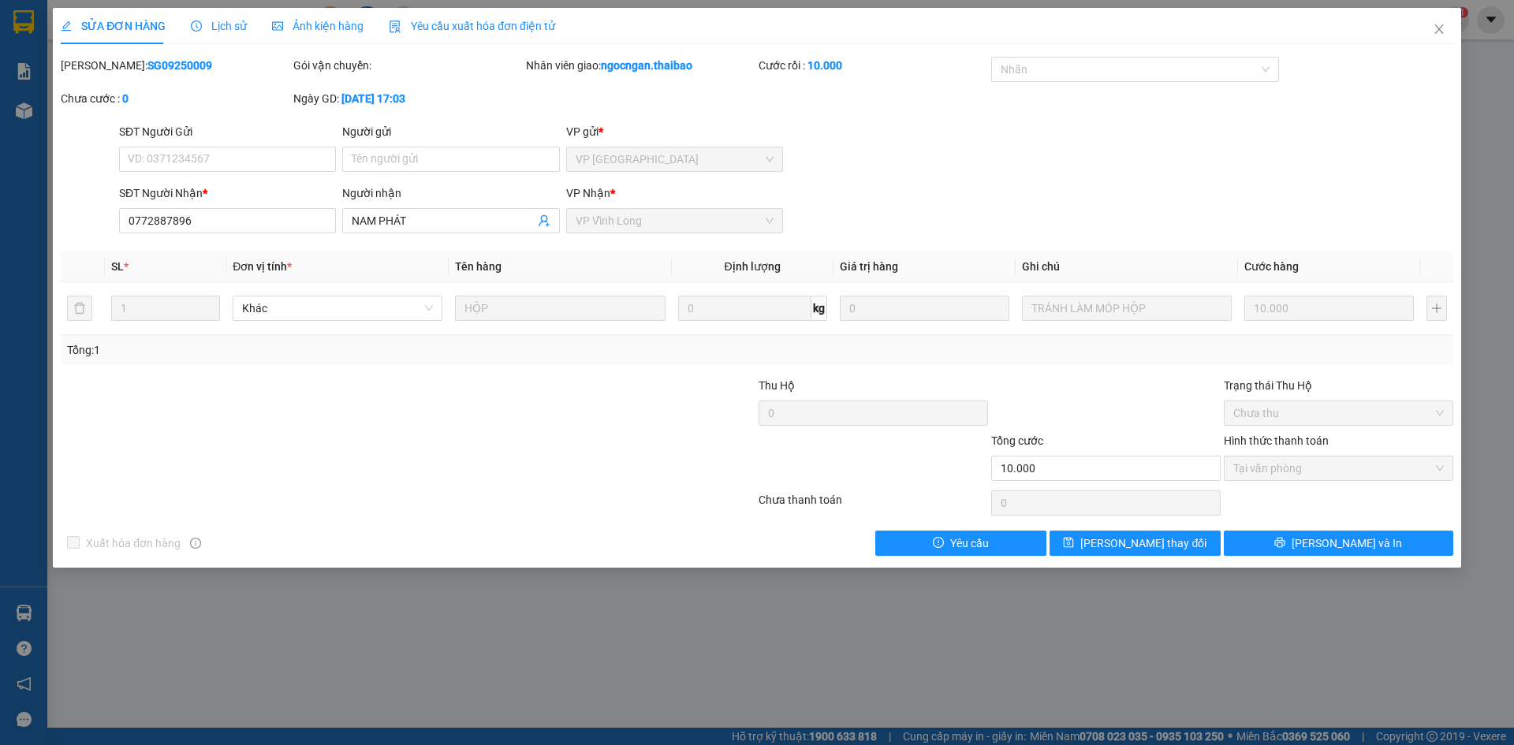
click at [297, 34] on div "Ảnh kiện hàng" at bounding box center [317, 25] width 91 height 17
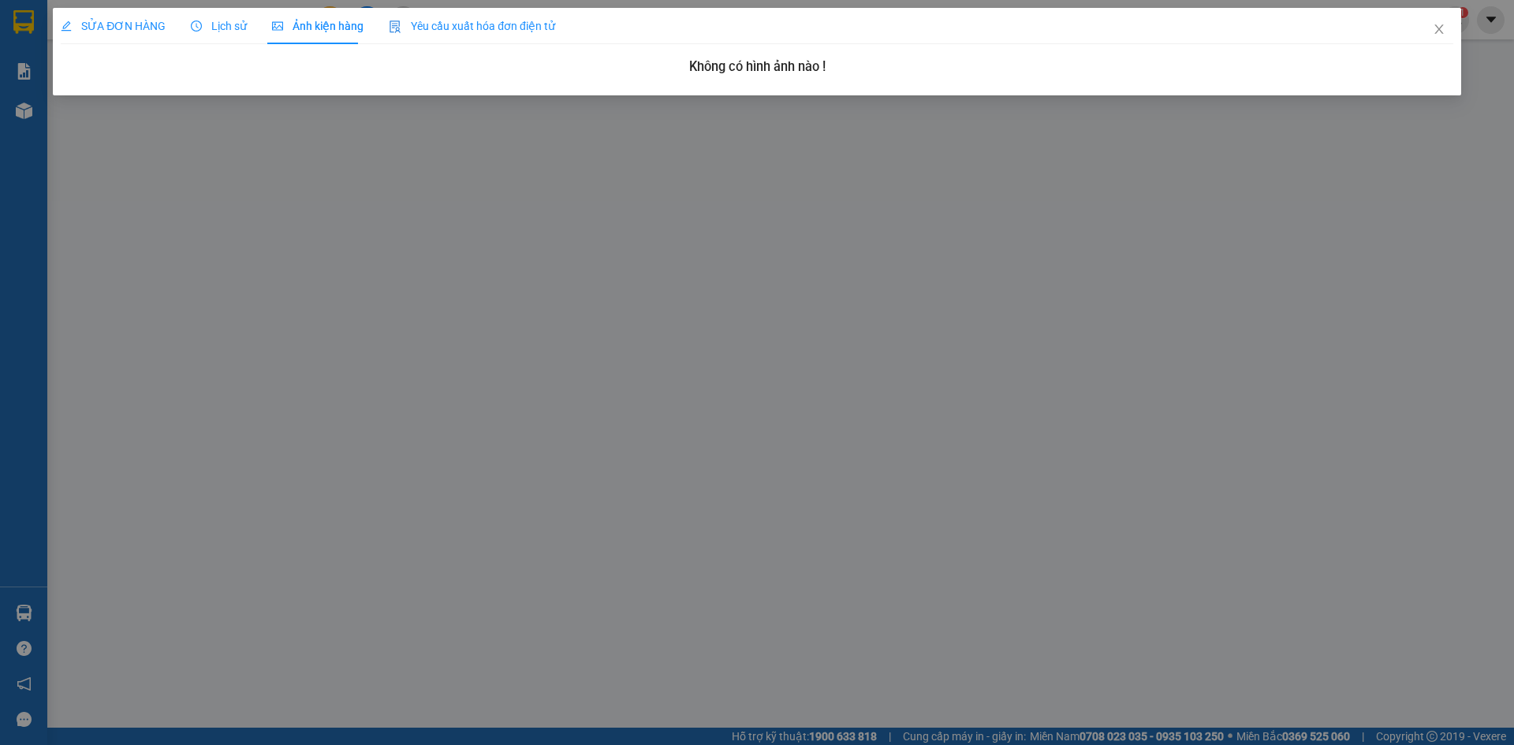
click at [203, 23] on span "Lịch sử" at bounding box center [219, 26] width 56 height 13
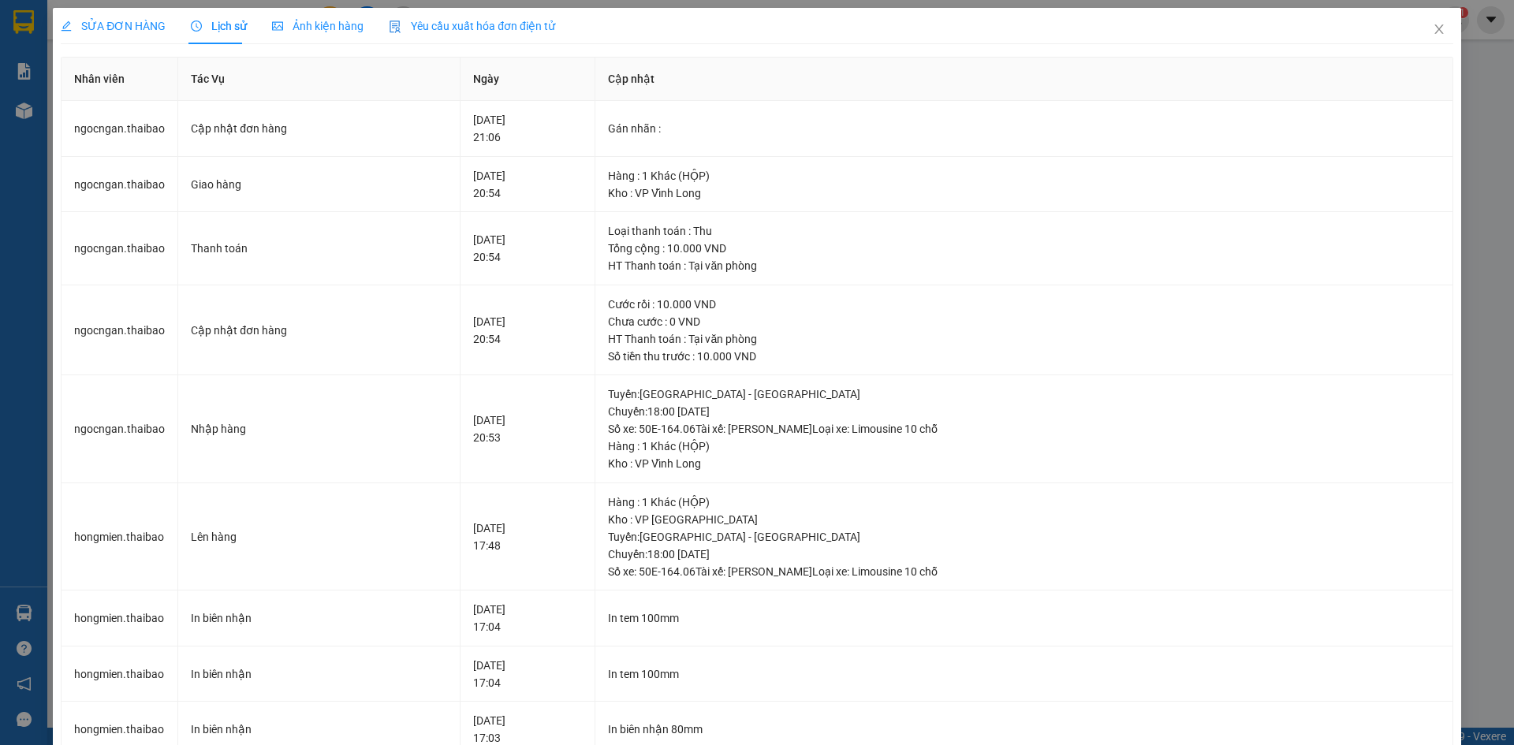
click at [118, 32] on span "SỬA ĐƠN HÀNG" at bounding box center [113, 26] width 105 height 13
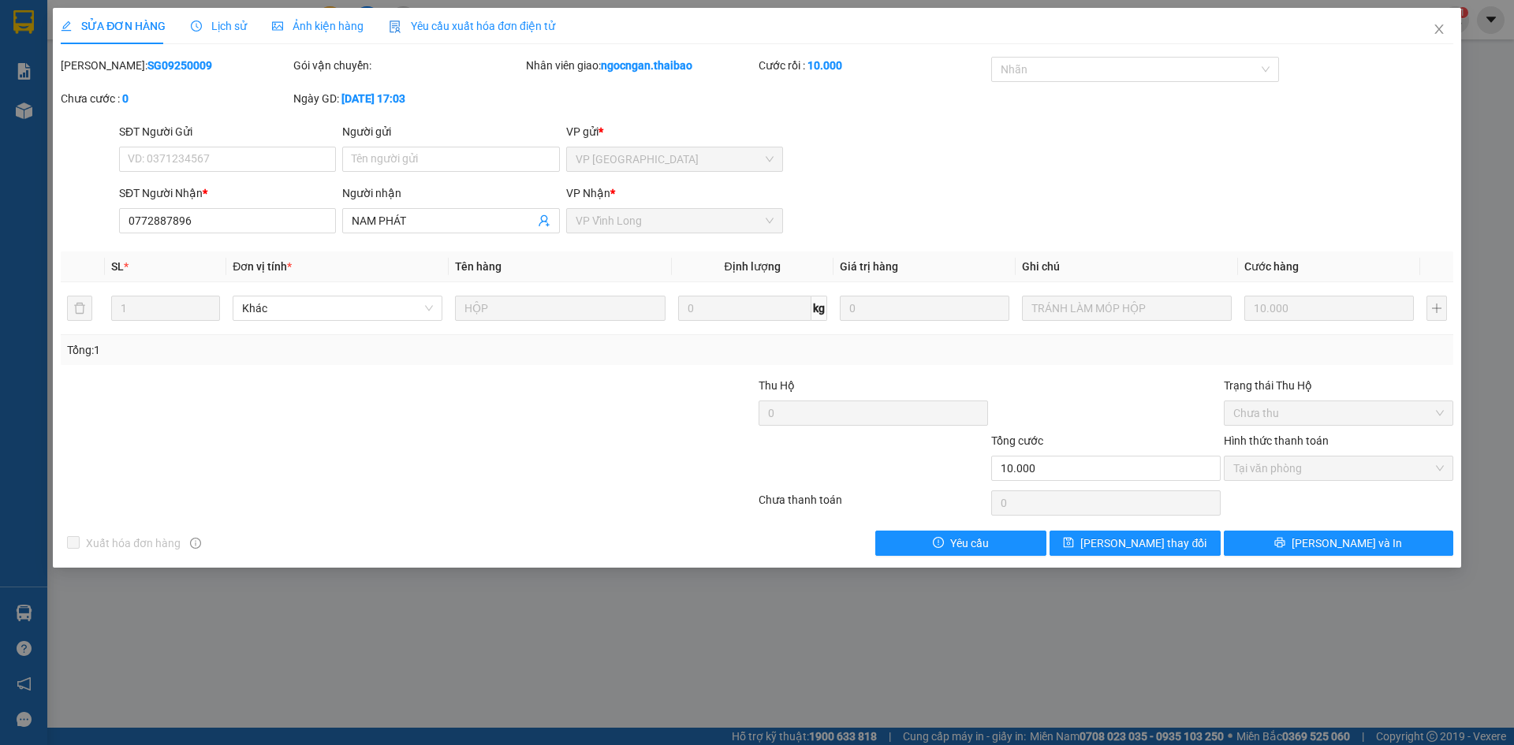
click at [1330, 418] on span "Chưa thu" at bounding box center [1338, 413] width 211 height 24
click at [1367, 414] on span "Chưa thu" at bounding box center [1338, 413] width 211 height 24
click at [1407, 418] on span "Chưa thu" at bounding box center [1338, 413] width 211 height 24
click at [1407, 415] on span "Chưa thu" at bounding box center [1338, 413] width 211 height 24
click at [1437, 32] on icon "close" at bounding box center [1439, 29] width 13 height 13
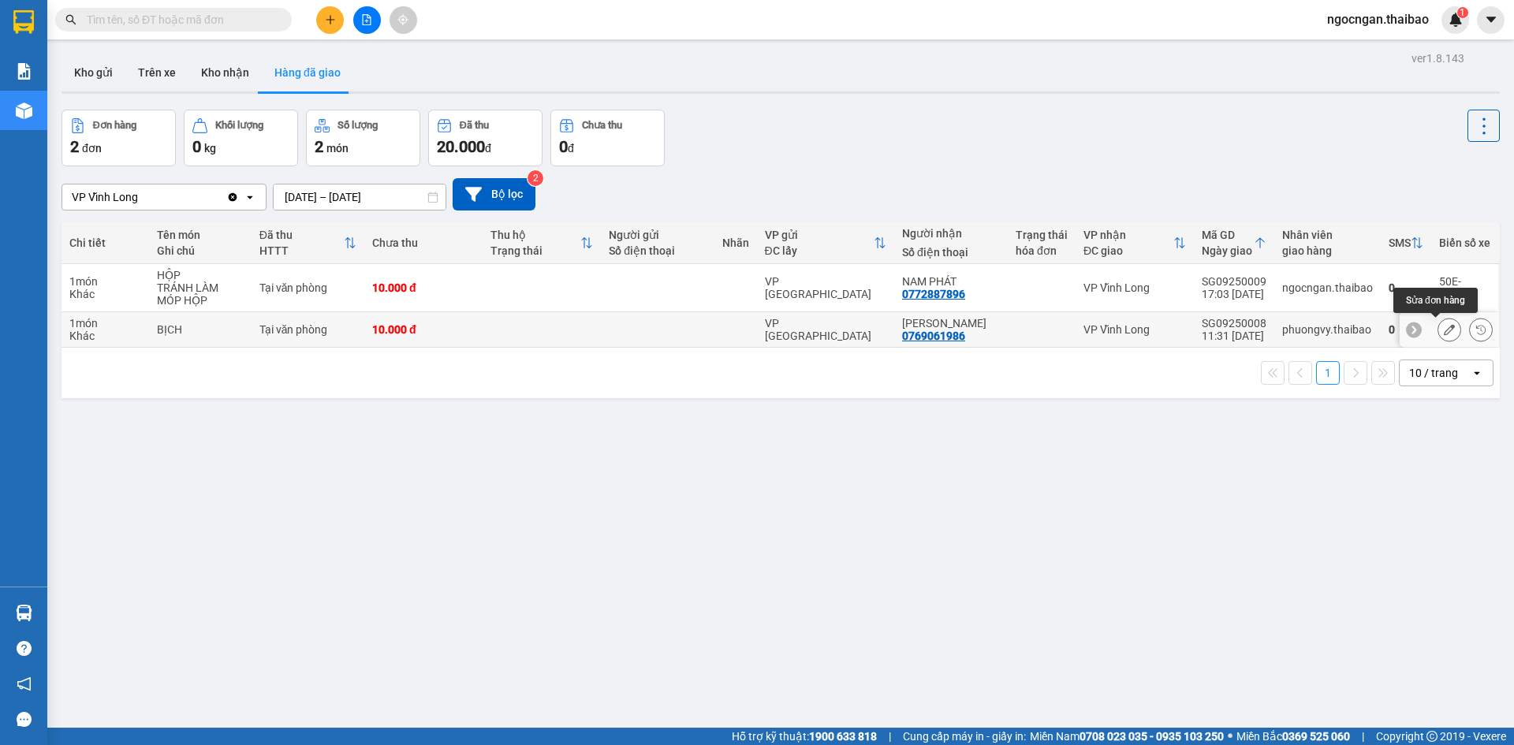
click at [1444, 332] on icon at bounding box center [1449, 329] width 11 height 11
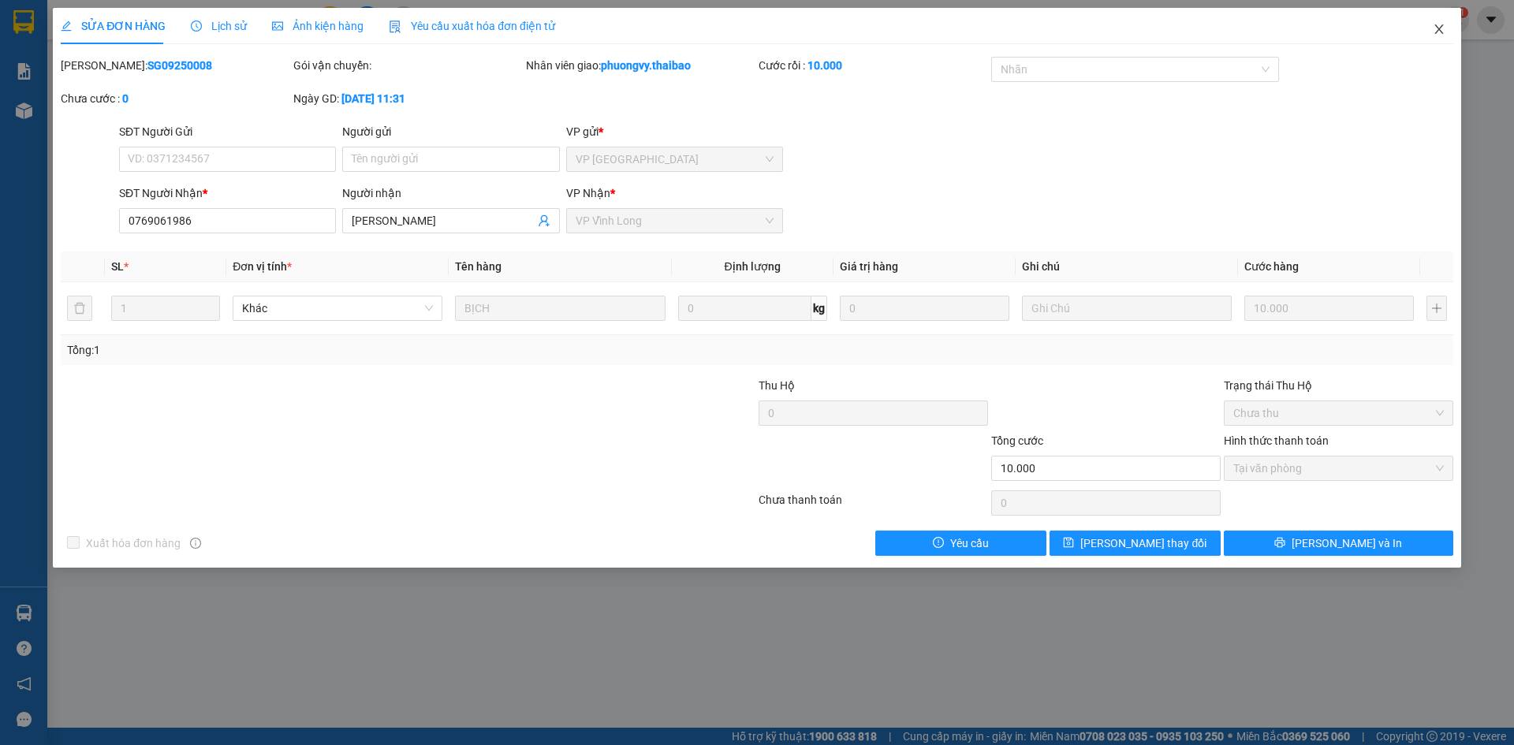
click at [1442, 26] on icon "close" at bounding box center [1439, 29] width 13 height 13
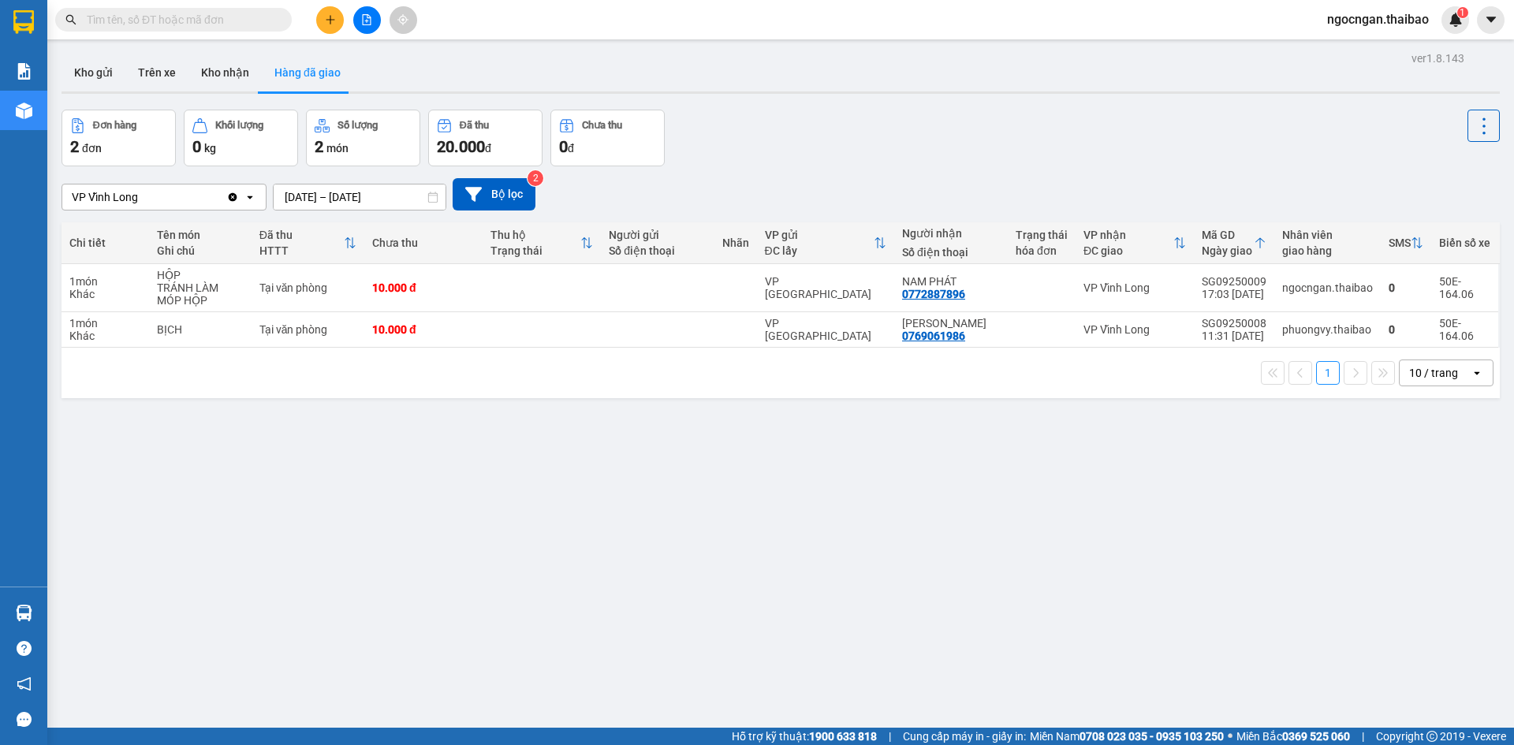
click at [1410, 11] on span "ngocngan.thaibao" at bounding box center [1378, 19] width 127 height 20
click at [1389, 73] on span "Đổi mật khẩu" at bounding box center [1385, 73] width 95 height 17
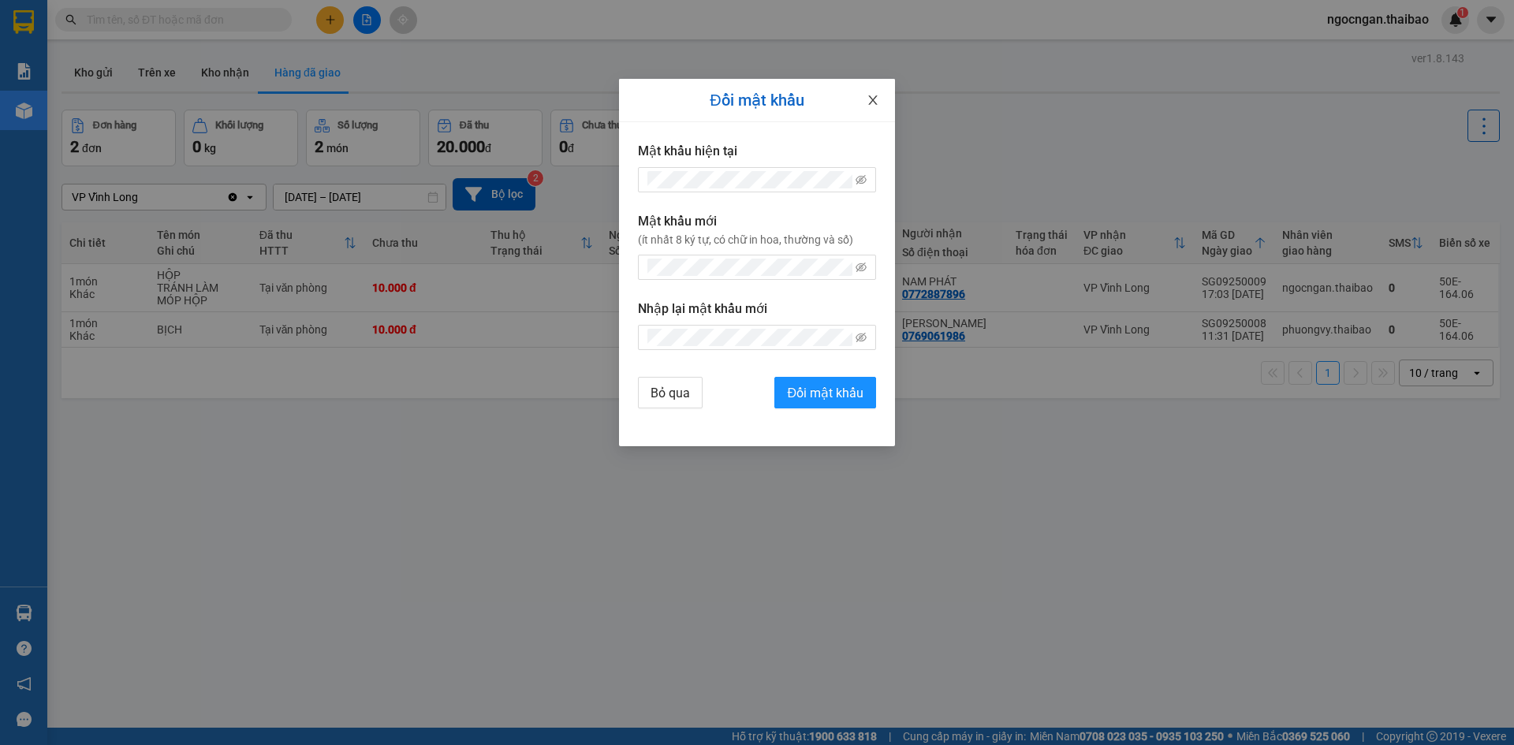
click at [894, 106] on span "Close" at bounding box center [873, 101] width 44 height 44
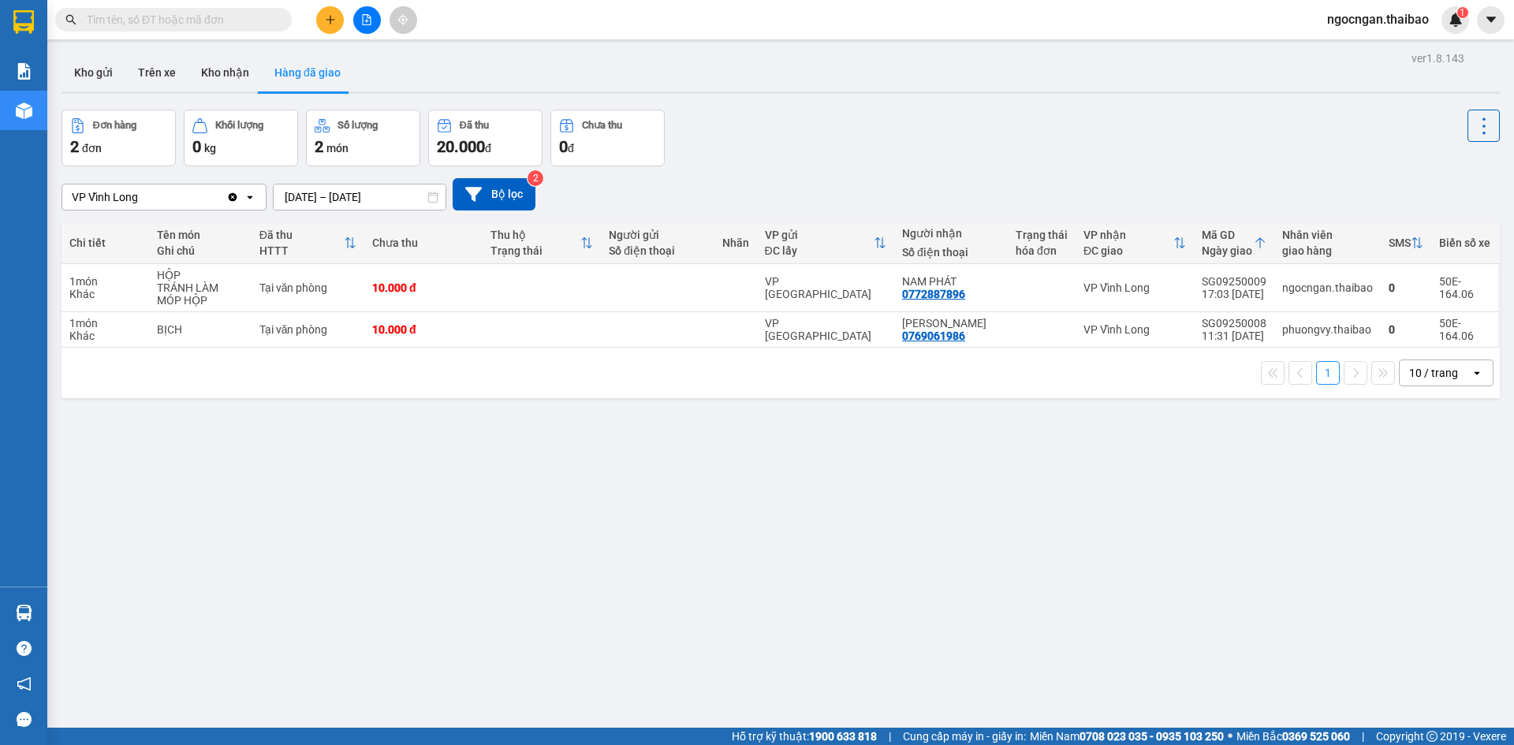
click at [1348, 26] on span "ngocngan.thaibao" at bounding box center [1378, 19] width 127 height 20
click at [1353, 49] on span "Đăng xuất" at bounding box center [1385, 48] width 95 height 17
